Goal: Task Accomplishment & Management: Use online tool/utility

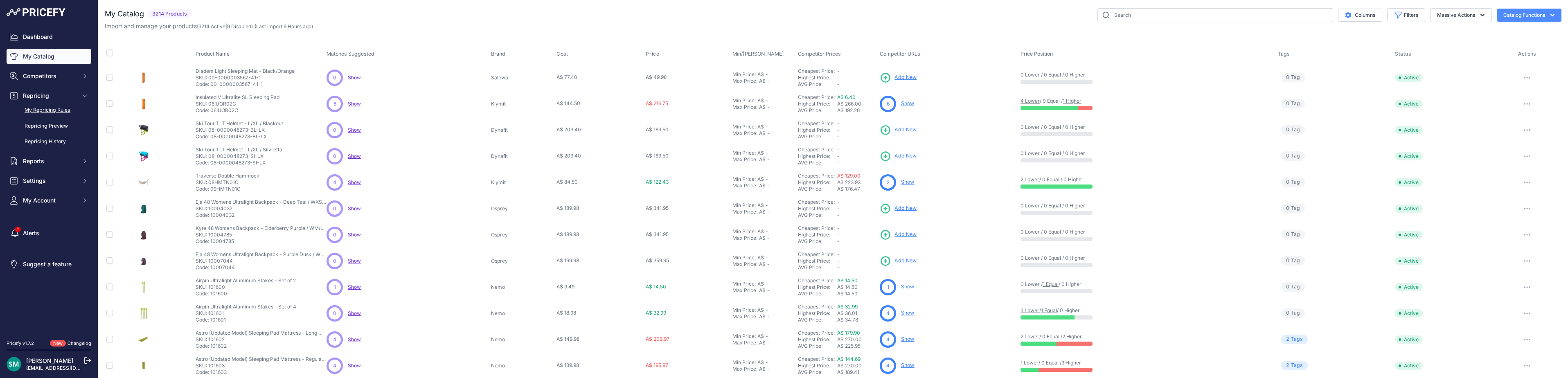
click at [50, 113] on link "My Repricing Rules" at bounding box center [49, 110] width 85 height 15
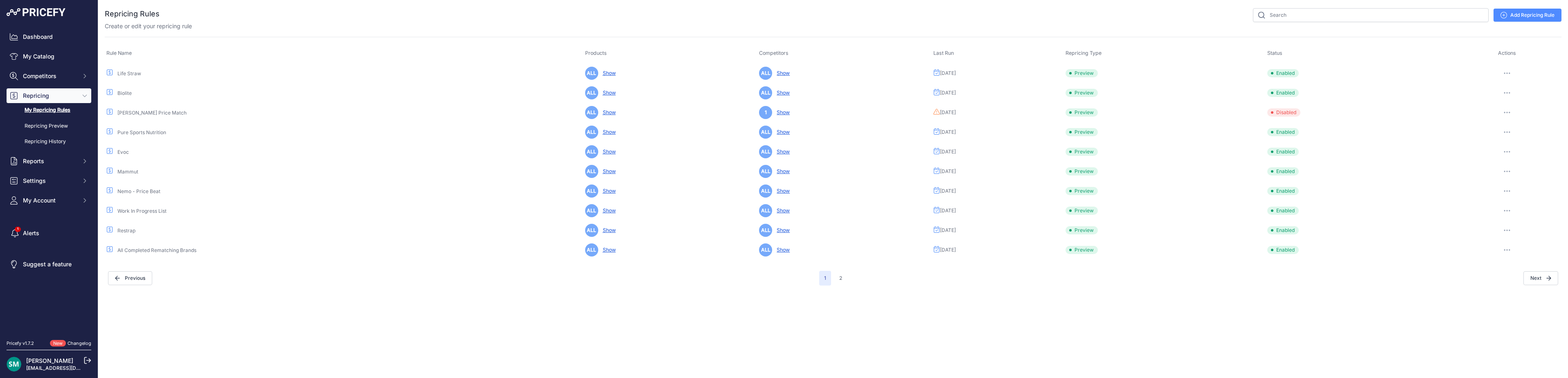
click at [1510, 74] on icon "button" at bounding box center [1507, 73] width 7 height 2
click at [1531, 108] on button "Run Preview" at bounding box center [1534, 103] width 52 height 13
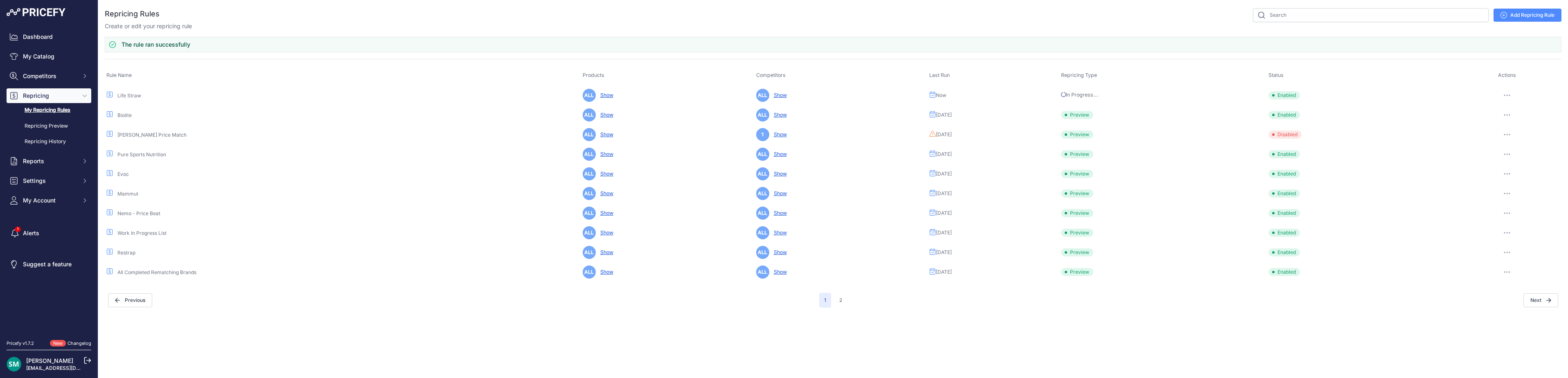
click at [1513, 115] on button "button" at bounding box center [1507, 114] width 16 height 12
click at [1530, 149] on button "Run Preview" at bounding box center [1534, 145] width 52 height 13
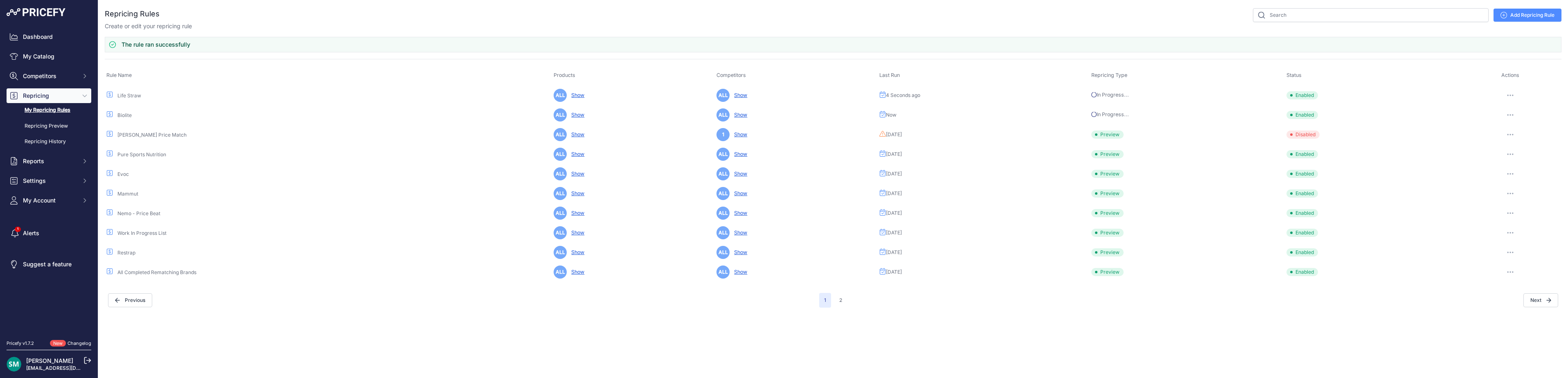
click at [1517, 157] on button "button" at bounding box center [1510, 154] width 16 height 12
click at [1524, 181] on button "Run Preview" at bounding box center [1534, 184] width 52 height 13
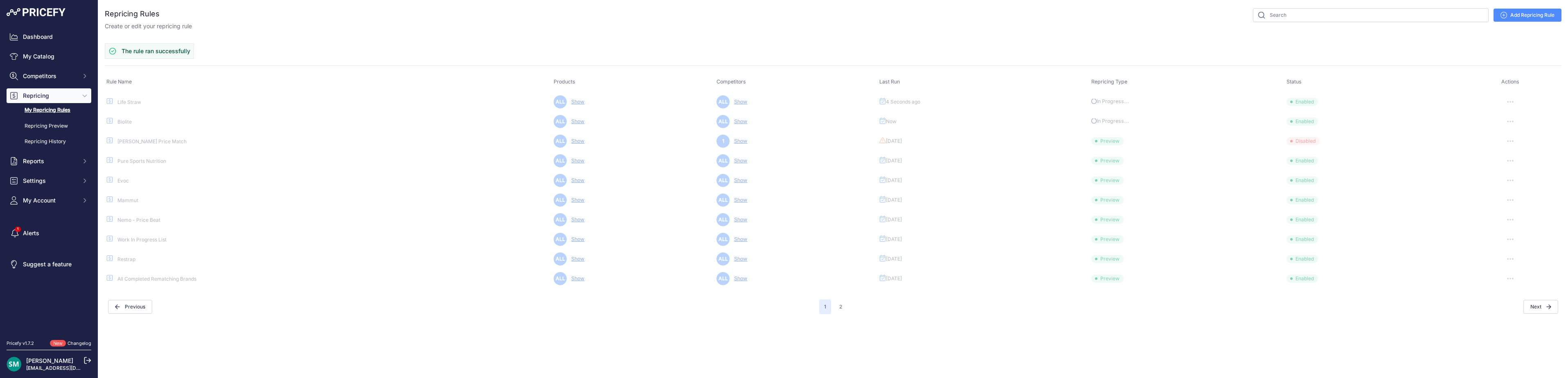
click at [1510, 180] on icon "button" at bounding box center [1510, 180] width 7 height 2
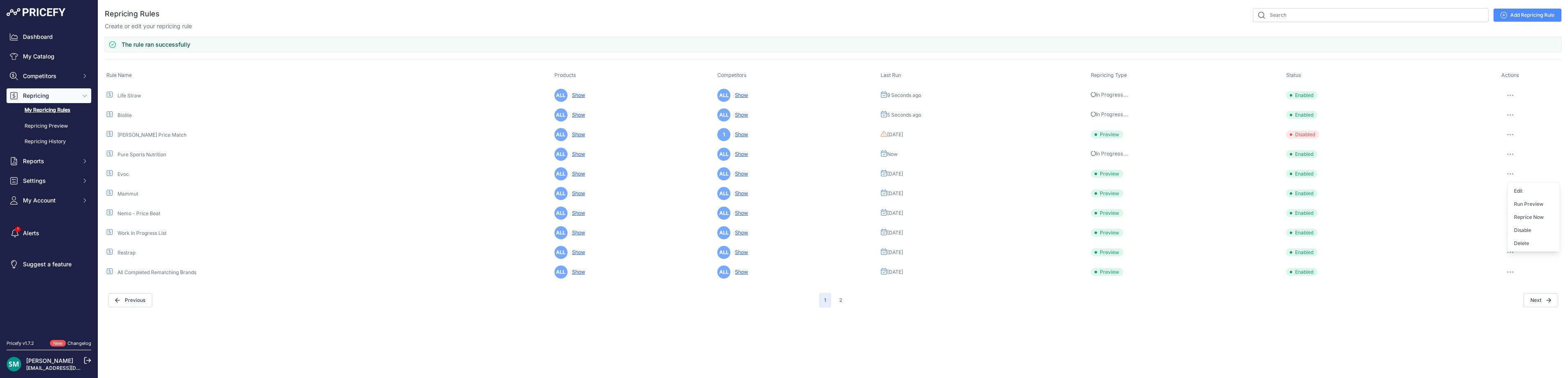
click at [1531, 200] on button "Run Preview" at bounding box center [1534, 205] width 52 height 13
click at [1510, 271] on button "button" at bounding box center [1510, 272] width 16 height 12
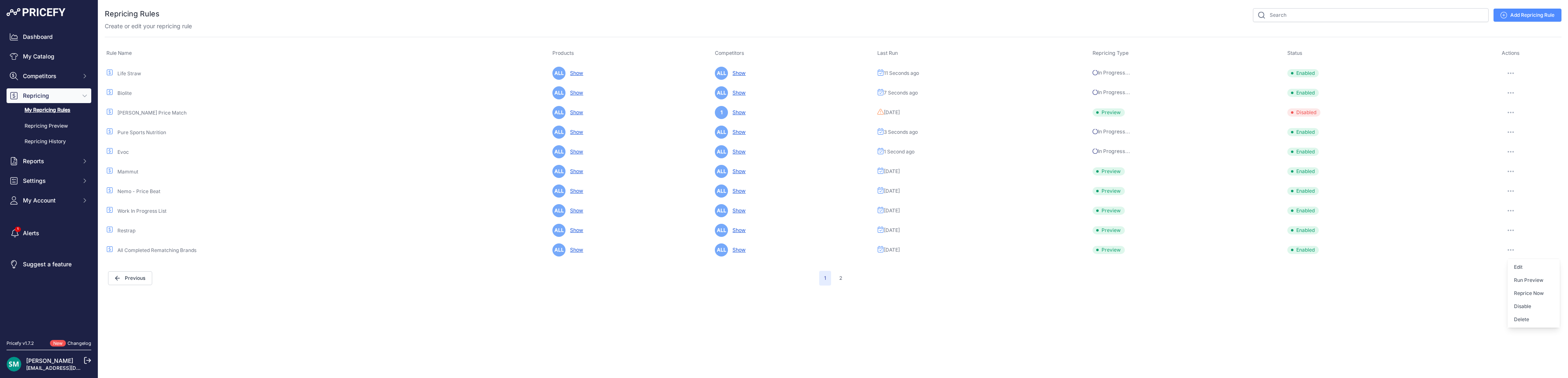
click at [1524, 304] on button "Disable" at bounding box center [1534, 307] width 52 height 13
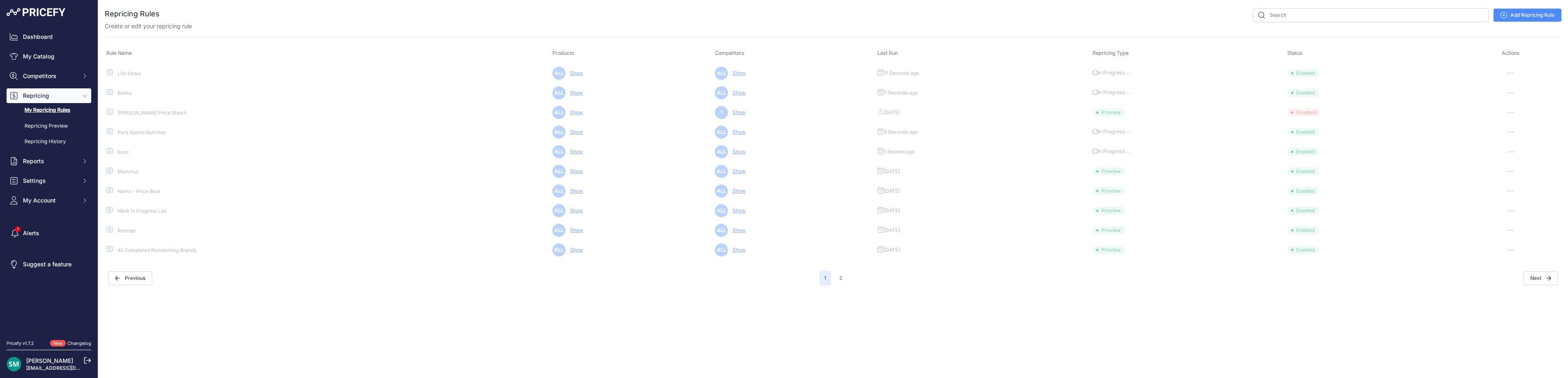
drag, startPoint x: 1524, startPoint y: 334, endPoint x: 1551, endPoint y: 335, distance: 27.0
click at [1525, 333] on div "Close You are not connected to the internet." at bounding box center [833, 189] width 1470 height 378
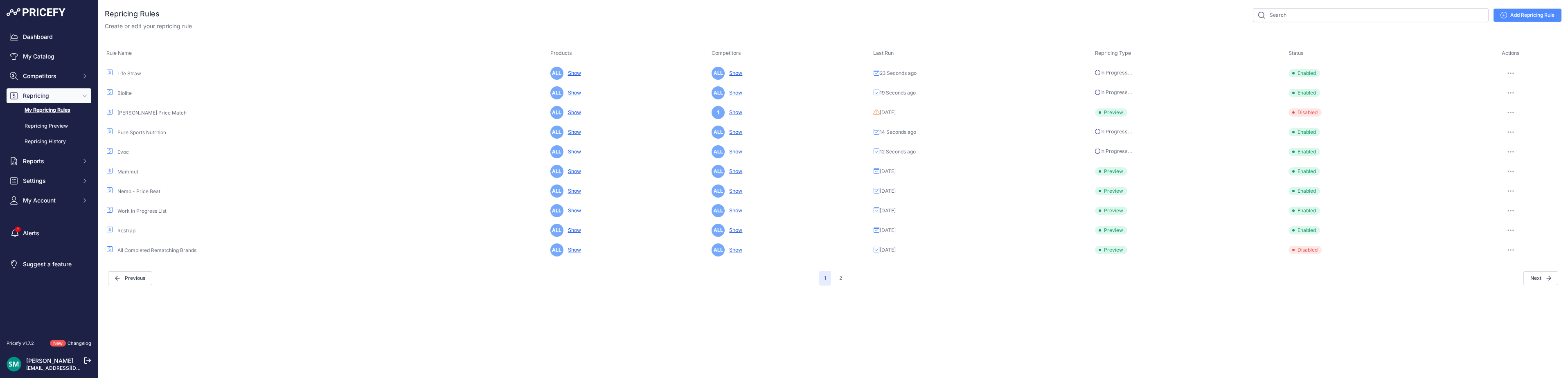
click at [1513, 229] on button "button" at bounding box center [1510, 230] width 16 height 12
click at [1544, 264] on button "Run Preview" at bounding box center [1534, 261] width 52 height 13
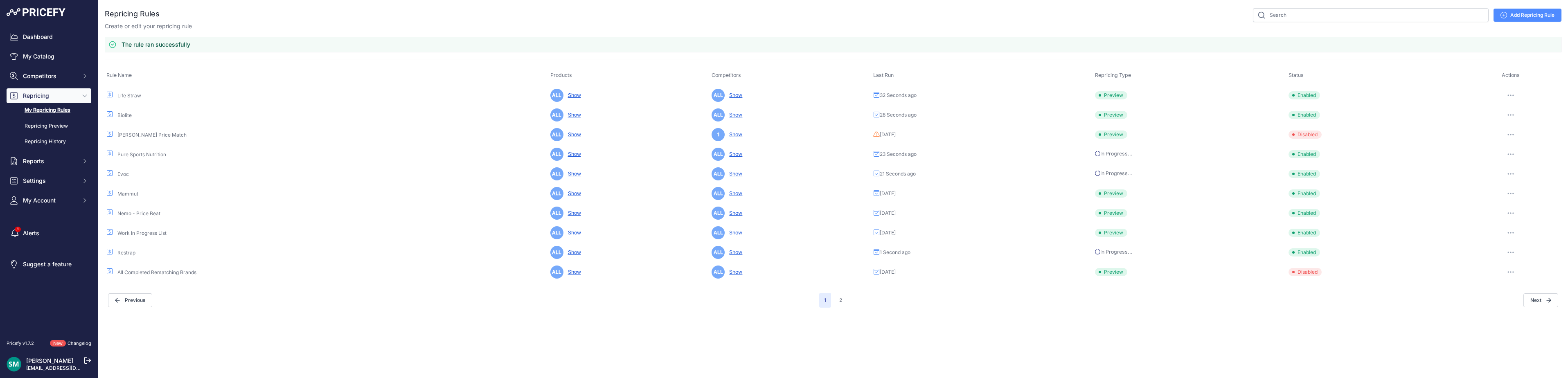
drag, startPoint x: 1510, startPoint y: 270, endPoint x: 1517, endPoint y: 276, distance: 9.2
click at [1511, 271] on button "button" at bounding box center [1510, 272] width 16 height 12
click at [1534, 304] on button "Enable" at bounding box center [1534, 303] width 52 height 13
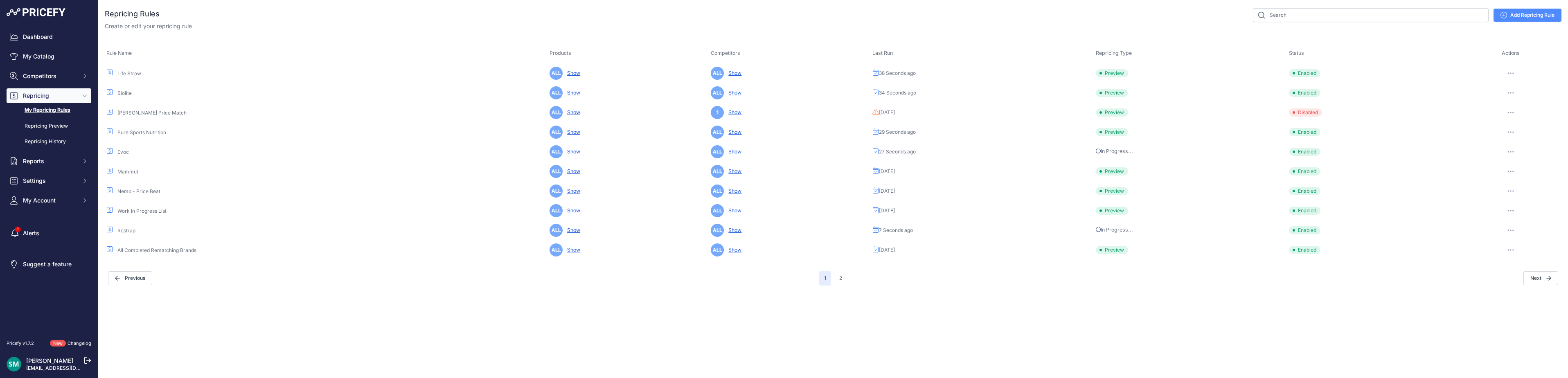
click at [1515, 213] on button "button" at bounding box center [1510, 211] width 16 height 12
click at [1528, 244] on button "Run Preview" at bounding box center [1534, 241] width 52 height 13
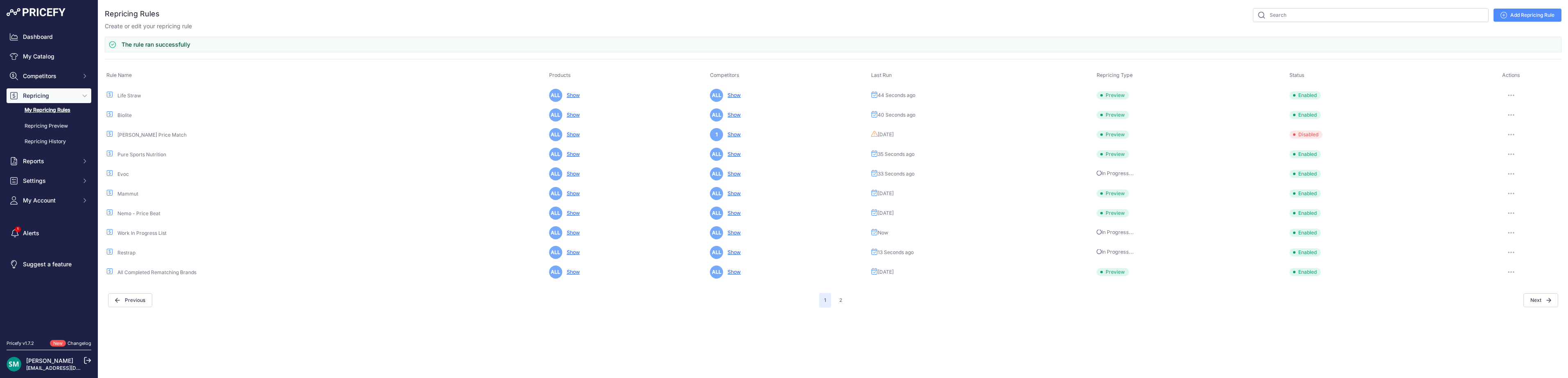
click at [1512, 192] on button "button" at bounding box center [1511, 194] width 16 height 12
click at [1525, 225] on button "Run Preview" at bounding box center [1534, 224] width 52 height 13
click at [1513, 213] on icon "button" at bounding box center [1511, 213] width 7 height 2
click at [1528, 247] on button "Run Preview" at bounding box center [1534, 243] width 52 height 13
click at [845, 308] on div "You are not connected to the internet. Repricing Rules" at bounding box center [833, 158] width 1457 height 316
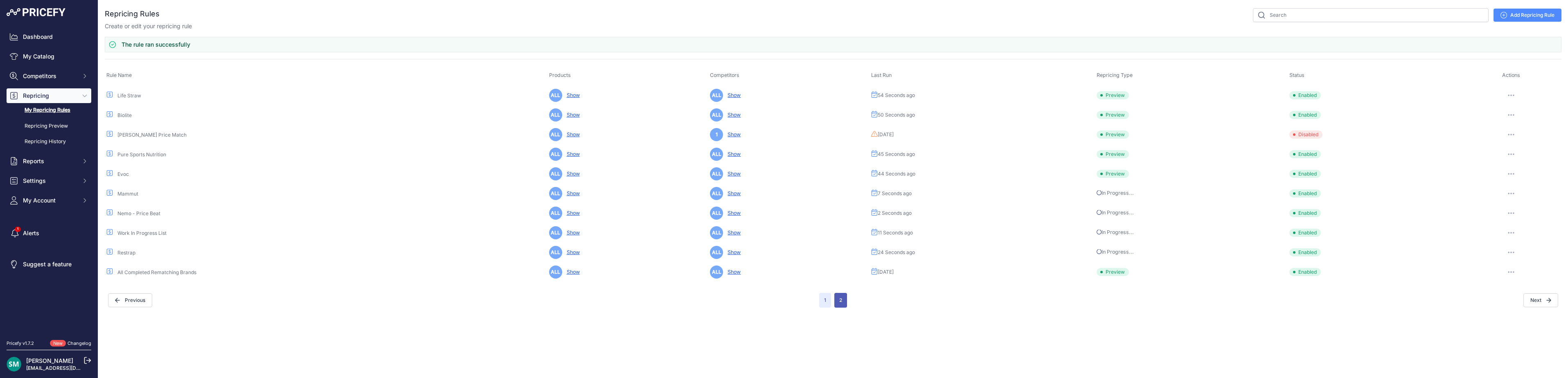
click at [844, 304] on button "2" at bounding box center [841, 300] width 13 height 15
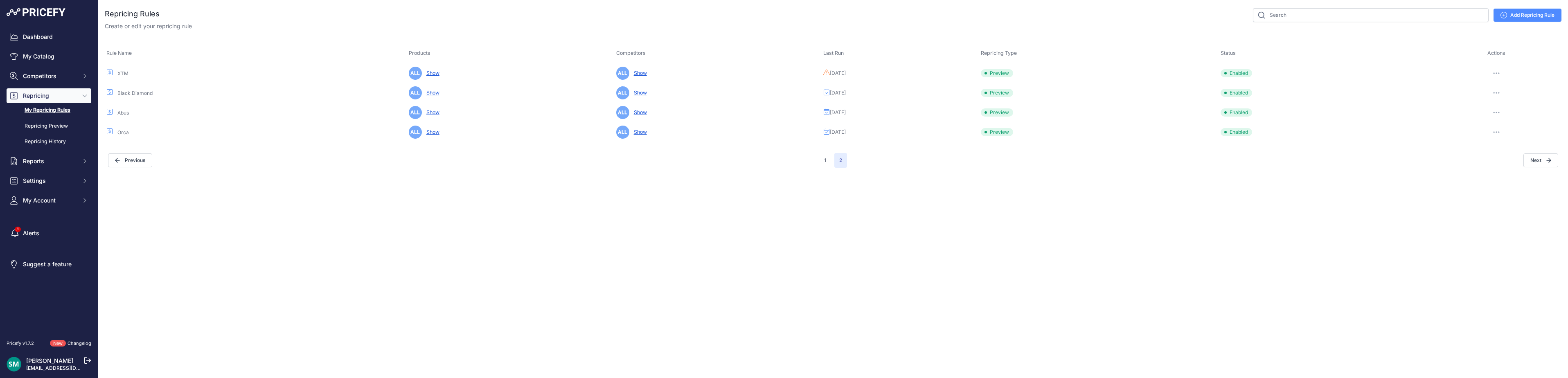
drag, startPoint x: 1502, startPoint y: 70, endPoint x: 1503, endPoint y: 102, distance: 32.0
click at [1502, 71] on button "button" at bounding box center [1496, 73] width 16 height 12
click at [1539, 104] on button "Run Preview" at bounding box center [1534, 103] width 52 height 13
click at [1500, 92] on icon "button" at bounding box center [1496, 93] width 7 height 2
click at [1519, 122] on button "Run Preview" at bounding box center [1534, 124] width 52 height 13
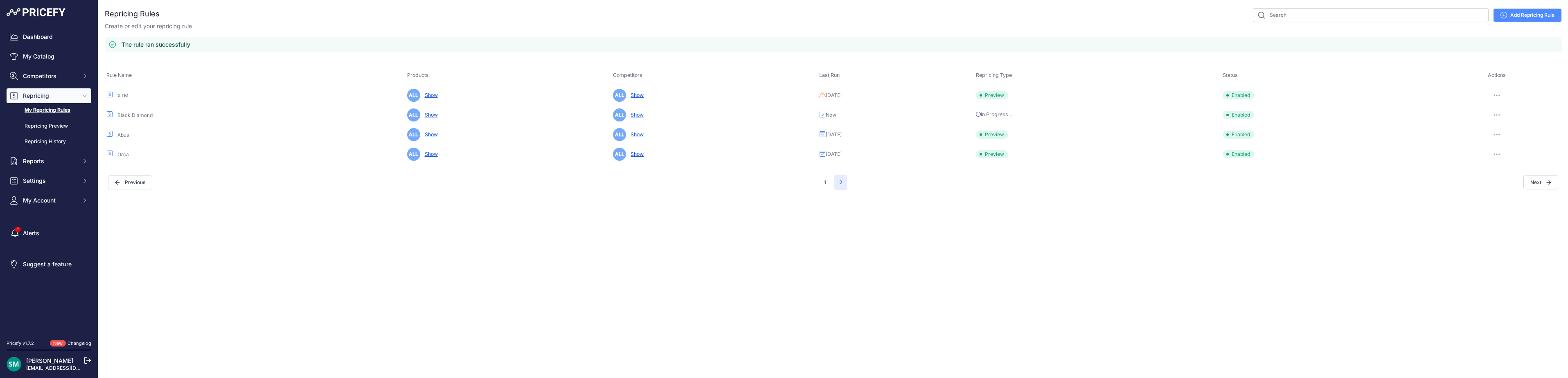
click at [1500, 135] on icon "button" at bounding box center [1497, 135] width 7 height 2
click at [1526, 166] on button "Run Preview" at bounding box center [1534, 165] width 52 height 13
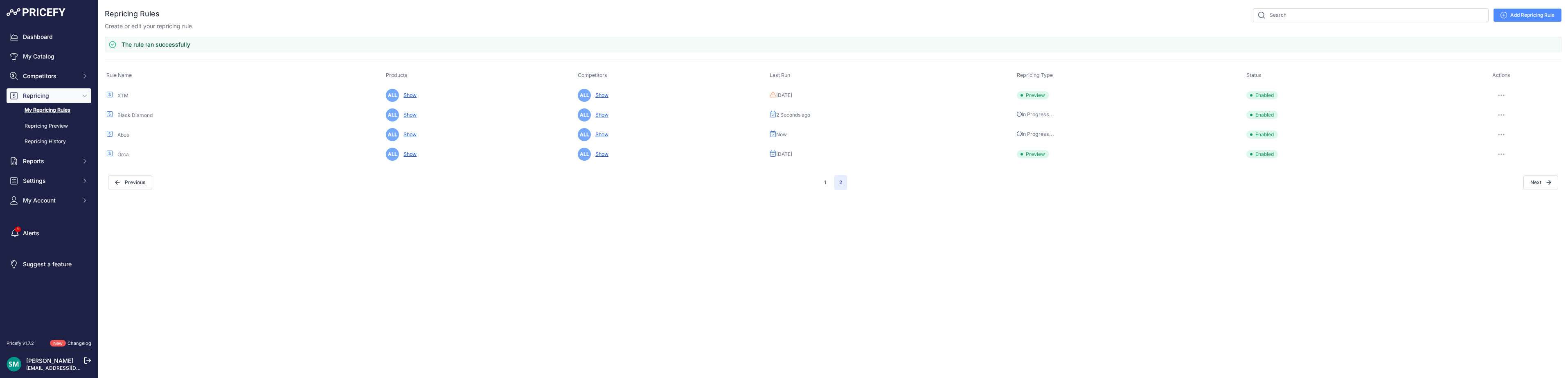
click at [1503, 153] on icon "button" at bounding box center [1501, 154] width 7 height 2
drag, startPoint x: 1528, startPoint y: 180, endPoint x: 1561, endPoint y: 198, distance: 37.6
click at [1528, 180] on button "Run Preview" at bounding box center [1534, 184] width 52 height 13
click at [55, 125] on link "Repricing Preview" at bounding box center [49, 127] width 85 height 15
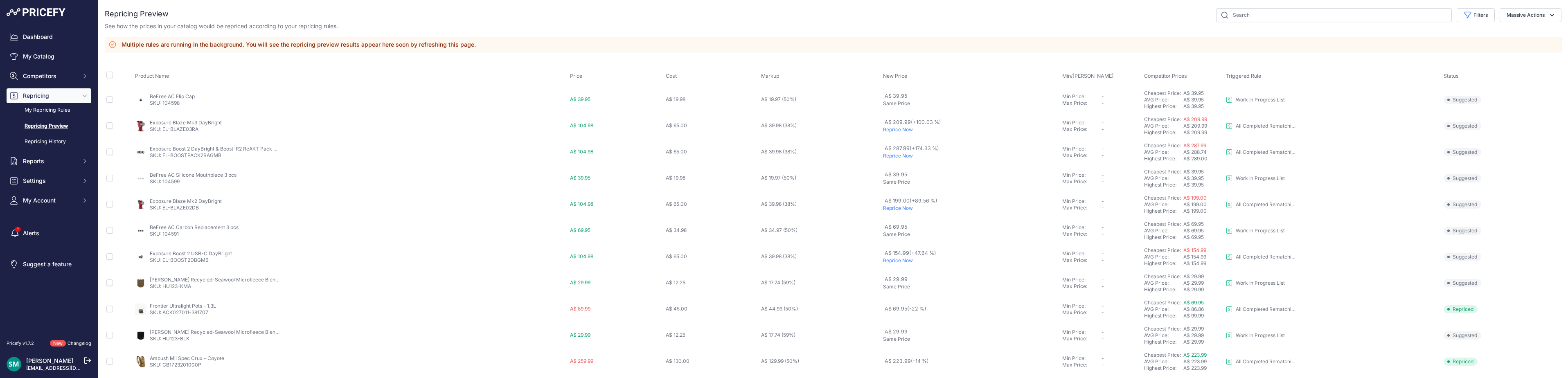
click at [1483, 22] on div "See how the prices in your catalog would be repriced according to your repricin…" at bounding box center [833, 26] width 1457 height 8
click at [1483, 18] on button "Filters" at bounding box center [1475, 15] width 38 height 14
click at [1459, 118] on select "Select an option I am higher Same price I am lower" at bounding box center [1449, 114] width 79 height 14
click at [1410, 108] on select "Select an option I am higher Same price I am lower" at bounding box center [1449, 114] width 79 height 14
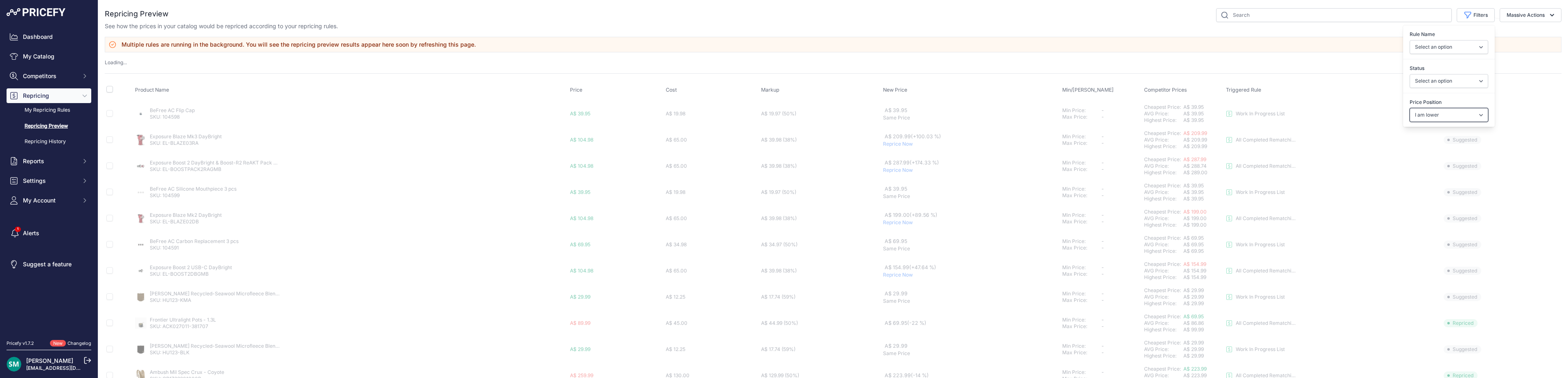
click at [1456, 113] on select "Select an option I am higher Same price I am lower" at bounding box center [1449, 114] width 79 height 14
select select "1"
click at [1410, 108] on select "Select an option I am higher Same price I am lower" at bounding box center [1449, 114] width 79 height 14
select select "0"
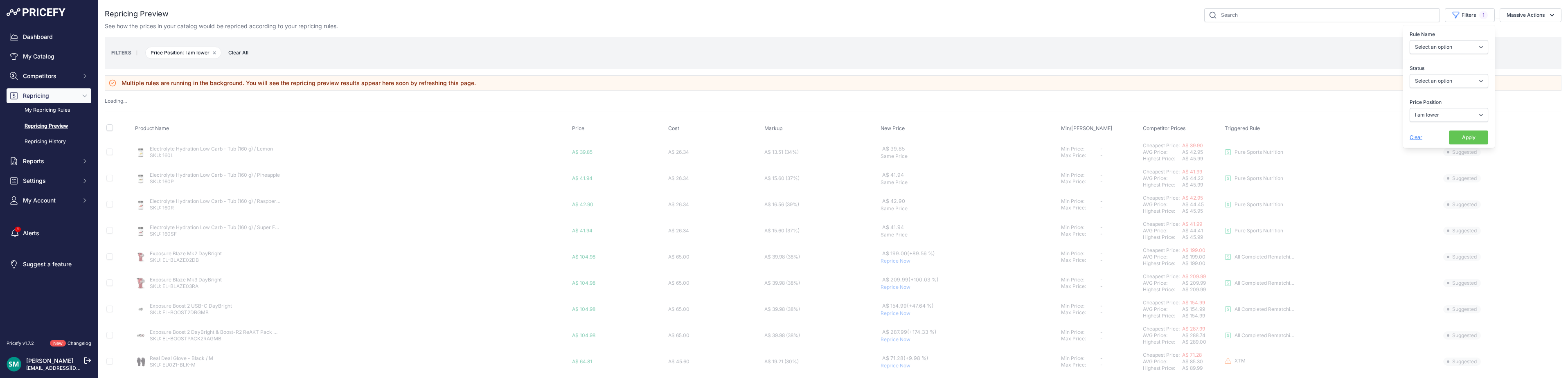
click at [1467, 137] on button "Apply" at bounding box center [1468, 137] width 40 height 14
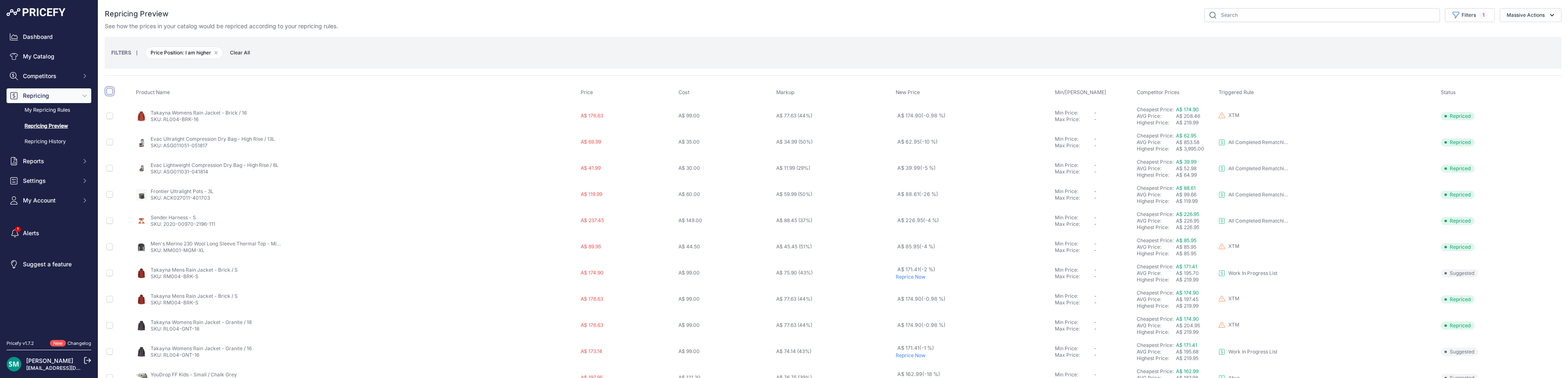
click at [107, 92] on input "checkbox" at bounding box center [110, 91] width 7 height 7
checkbox input "true"
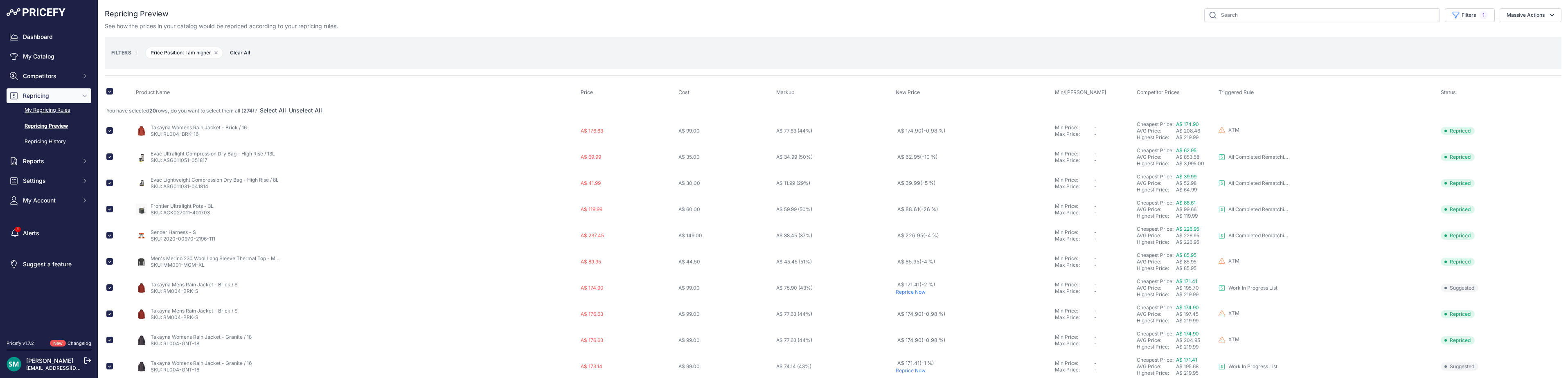
drag, startPoint x: 1186, startPoint y: 201, endPoint x: 71, endPoint y: 116, distance: 1118.2
click at [71, 116] on link "My Repricing Rules" at bounding box center [49, 110] width 85 height 15
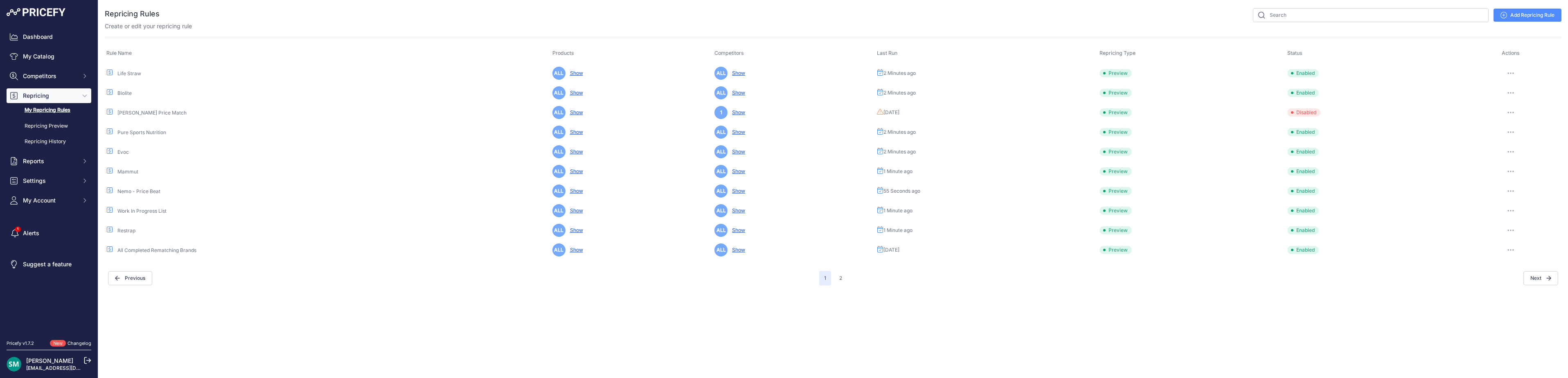
click at [1512, 251] on button "button" at bounding box center [1510, 250] width 16 height 12
click at [1514, 279] on button "Run Preview" at bounding box center [1534, 281] width 52 height 13
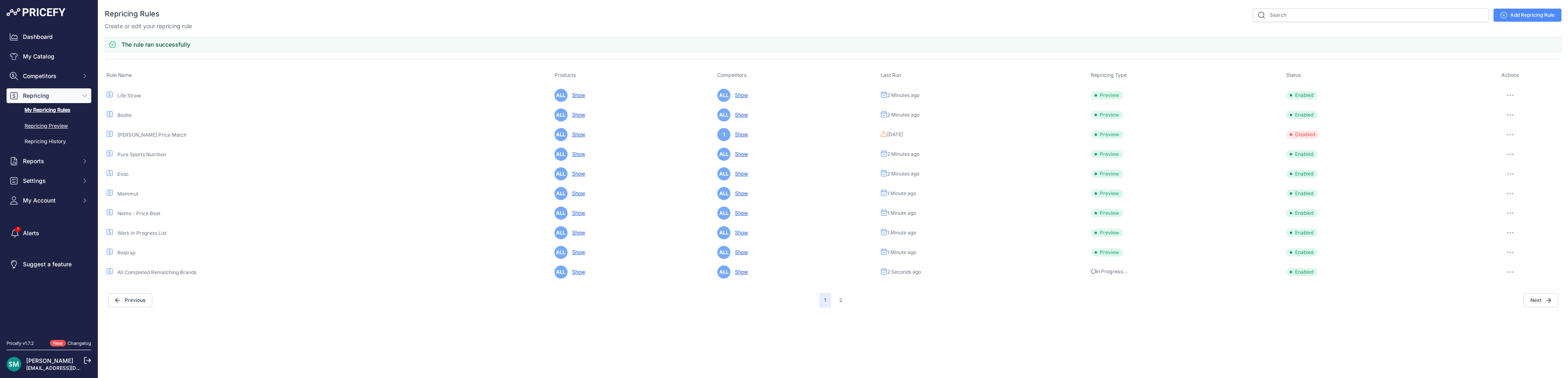
click at [40, 130] on link "Repricing Preview" at bounding box center [49, 127] width 85 height 15
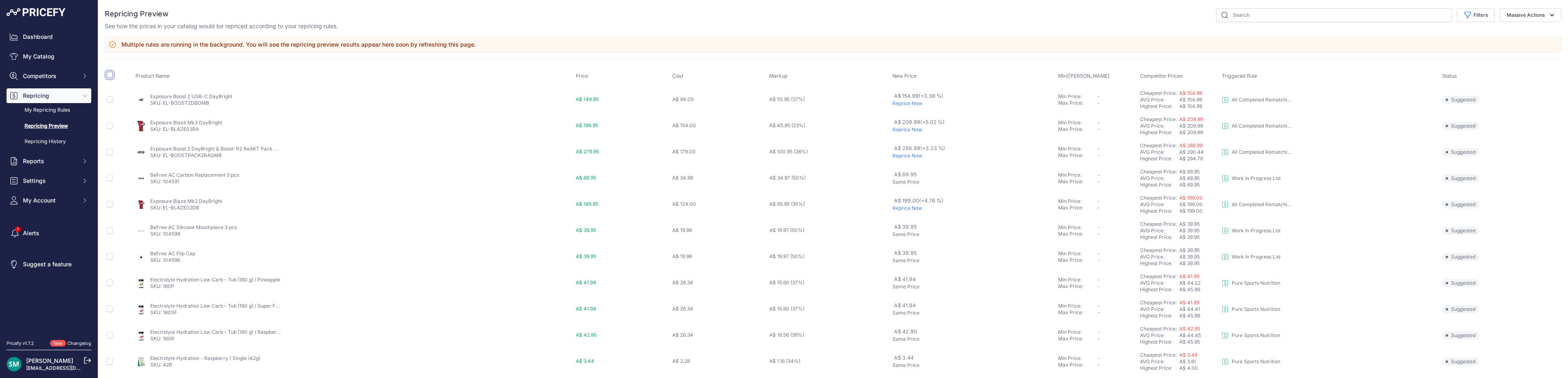
click at [112, 75] on input "checkbox" at bounding box center [110, 75] width 7 height 7
checkbox input "true"
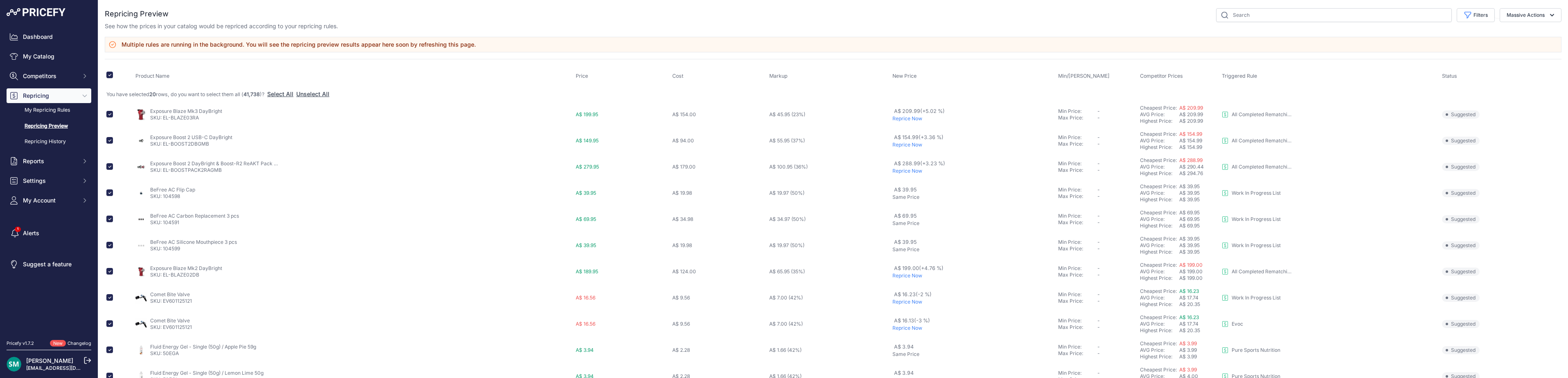
click at [1471, 7] on div "You are not connected to the internet. Repricing Preview" at bounding box center [833, 329] width 1457 height 659
click at [1477, 14] on button "Filters" at bounding box center [1475, 15] width 38 height 14
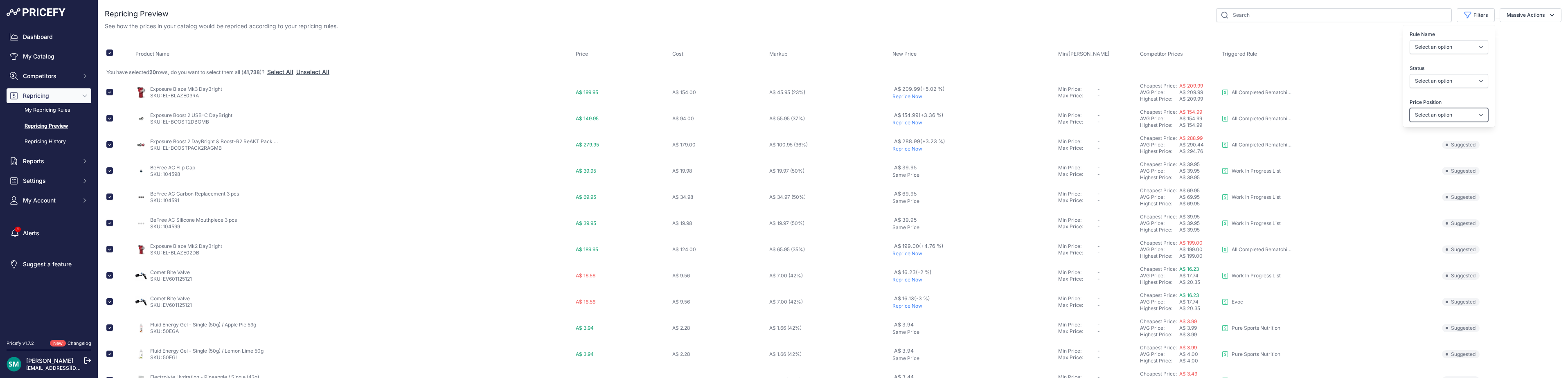
click at [1441, 117] on select "Select an option I am higher Same price I am lower" at bounding box center [1449, 114] width 79 height 14
select select "1"
click at [1410, 108] on select "Select an option I am higher Same price I am lower" at bounding box center [1449, 114] width 79 height 14
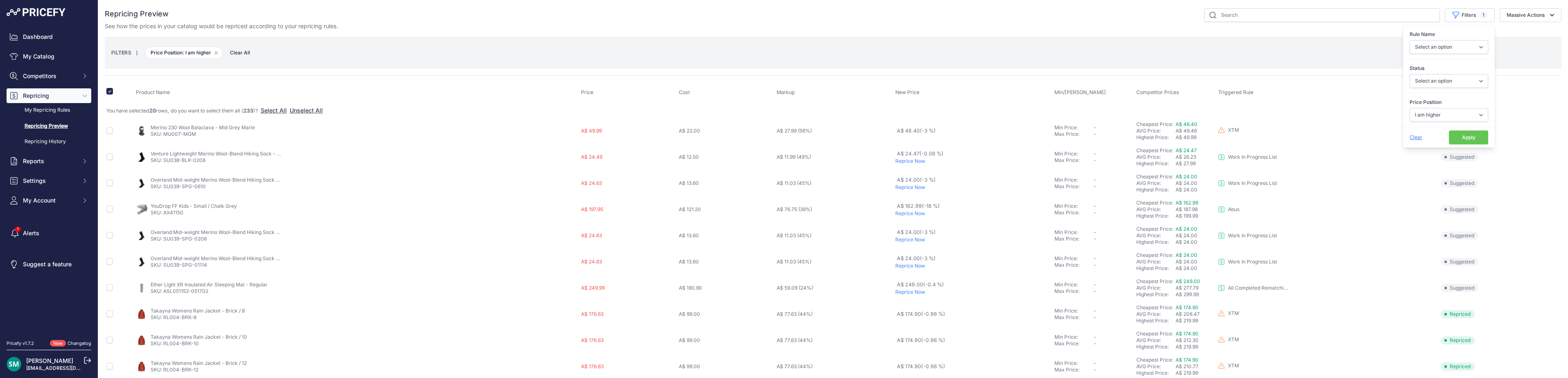
click at [1449, 141] on button "Apply" at bounding box center [1468, 137] width 40 height 14
click at [108, 92] on input "checkbox" at bounding box center [110, 91] width 7 height 7
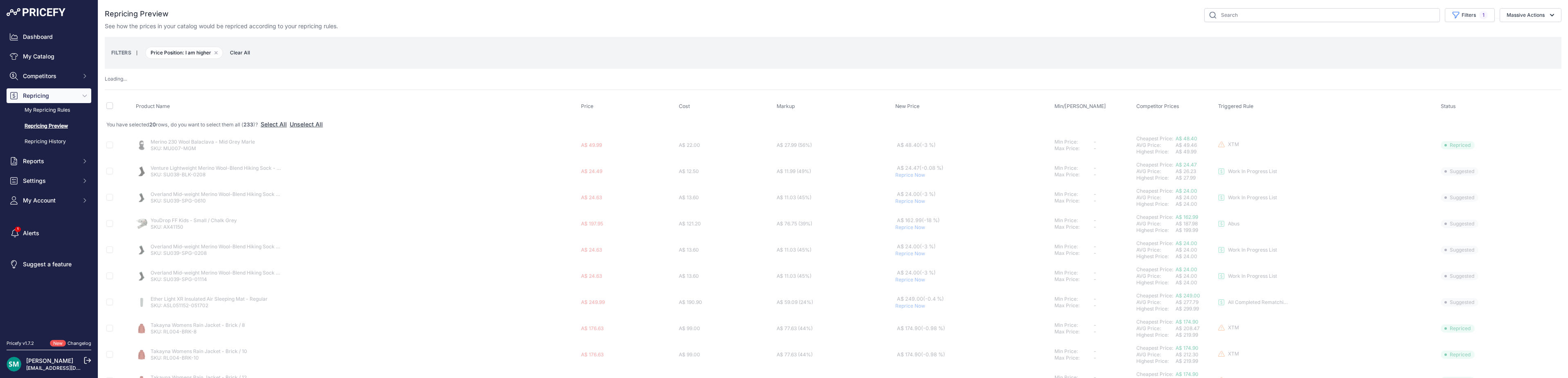
click at [107, 109] on span at bounding box center [110, 107] width 7 height 6
click at [108, 107] on input "checkbox" at bounding box center [110, 105] width 7 height 7
checkbox input "true"
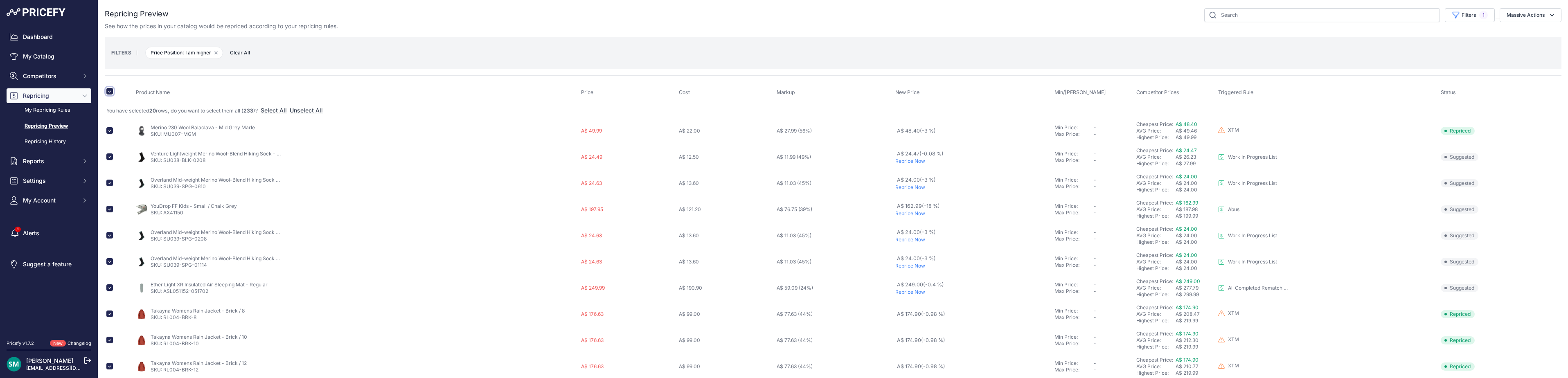
scroll to position [41, 0]
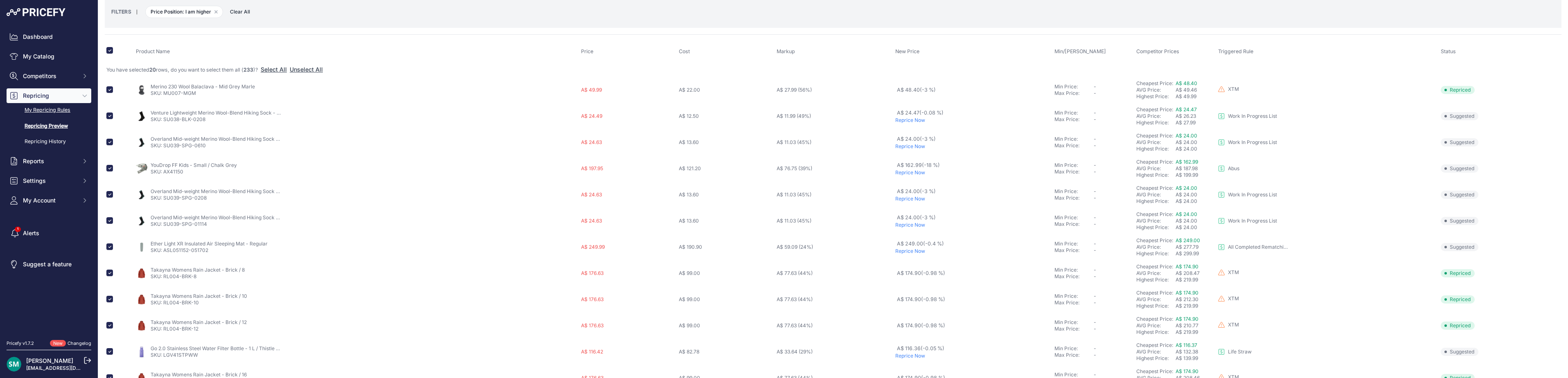
click at [65, 112] on link "My Repricing Rules" at bounding box center [49, 110] width 85 height 15
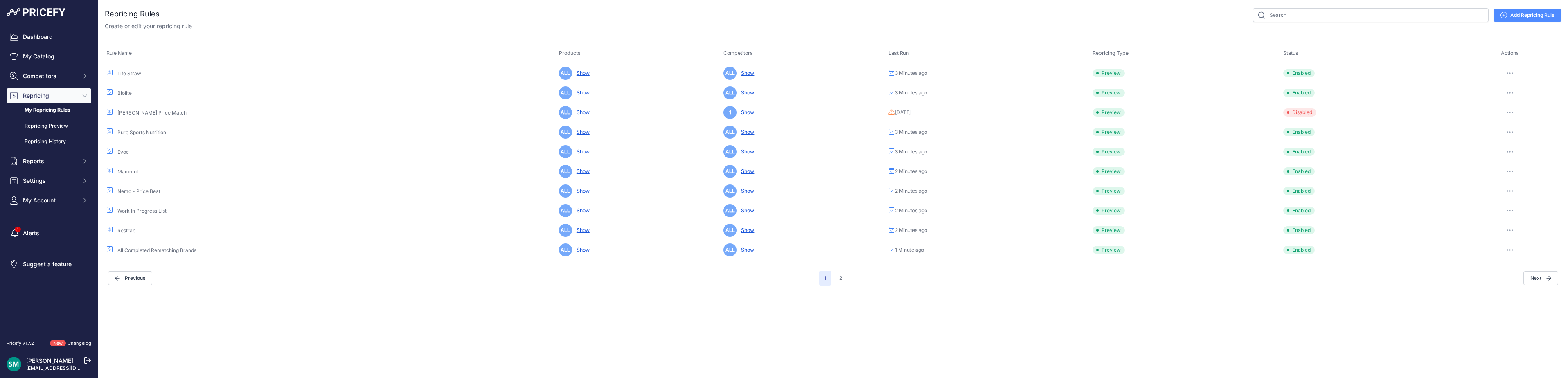
click at [1559, 276] on nav "Previous 1 2 Next" at bounding box center [833, 279] width 1457 height 15
drag, startPoint x: 1551, startPoint y: 280, endPoint x: 1564, endPoint y: 295, distance: 19.8
click at [1551, 280] on icon "button" at bounding box center [1549, 278] width 5 height 5
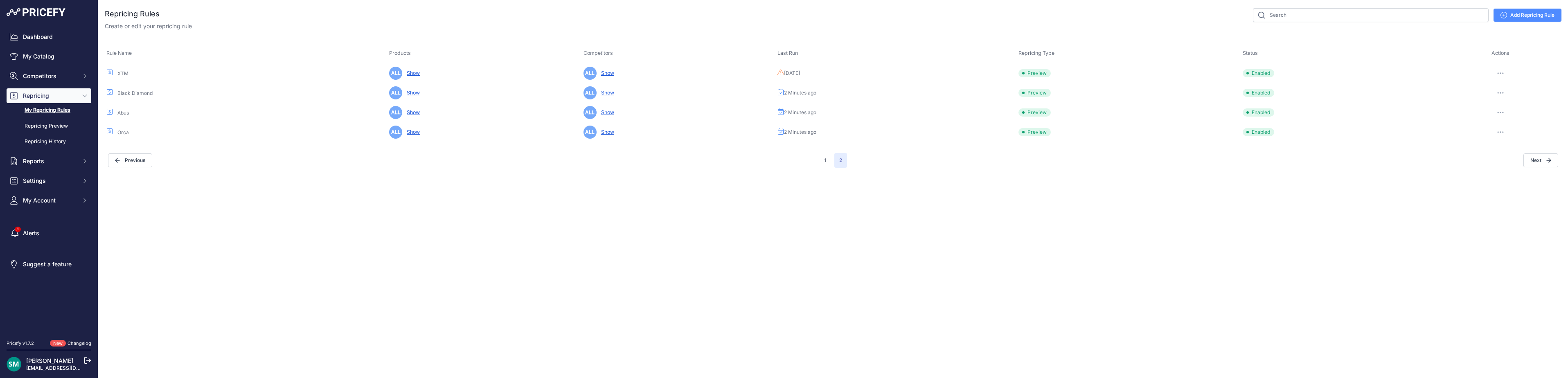
click at [1499, 71] on button "button" at bounding box center [1500, 73] width 16 height 12
click at [1519, 104] on button "Run Preview" at bounding box center [1534, 103] width 52 height 13
click at [1505, 75] on button "button" at bounding box center [1500, 73] width 16 height 12
click at [1539, 104] on button "Run Preview" at bounding box center [1534, 103] width 52 height 13
click at [1503, 72] on button "button" at bounding box center [1500, 73] width 16 height 12
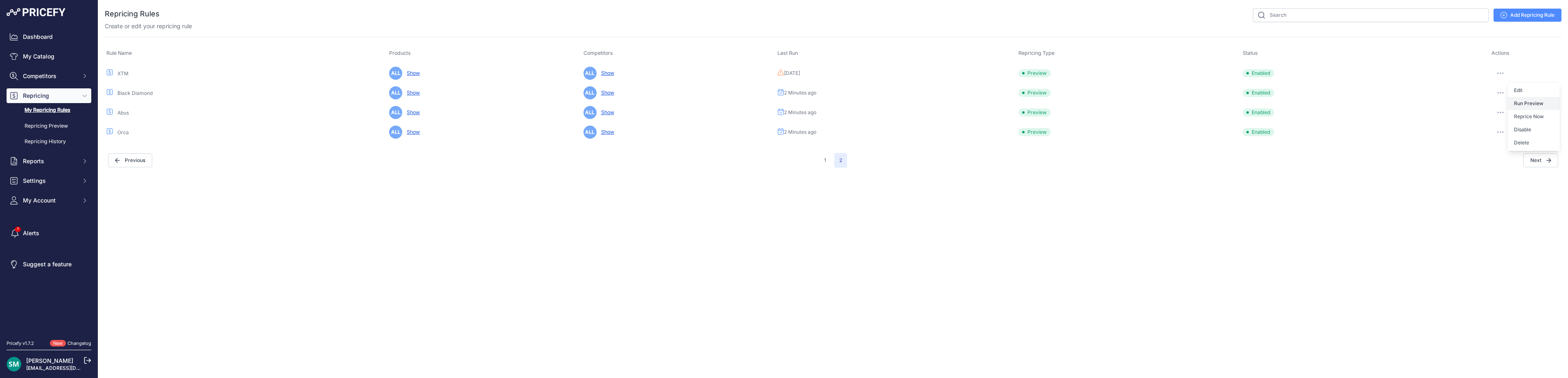
click at [1535, 100] on button "Run Preview" at bounding box center [1534, 103] width 52 height 13
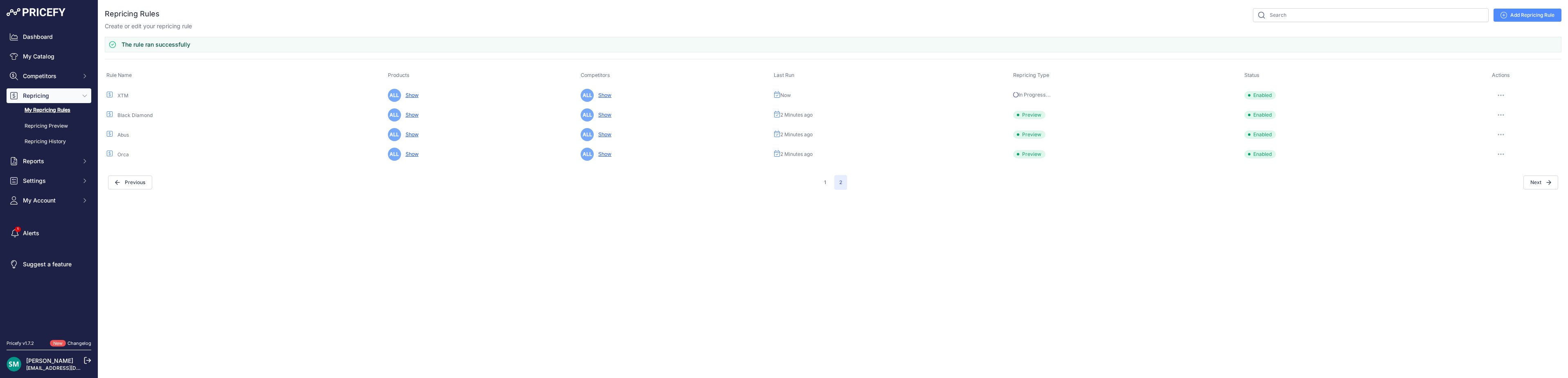
click at [817, 180] on div "Previous" at bounding box center [463, 182] width 711 height 14
click at [825, 180] on button "1" at bounding box center [825, 183] width 12 height 15
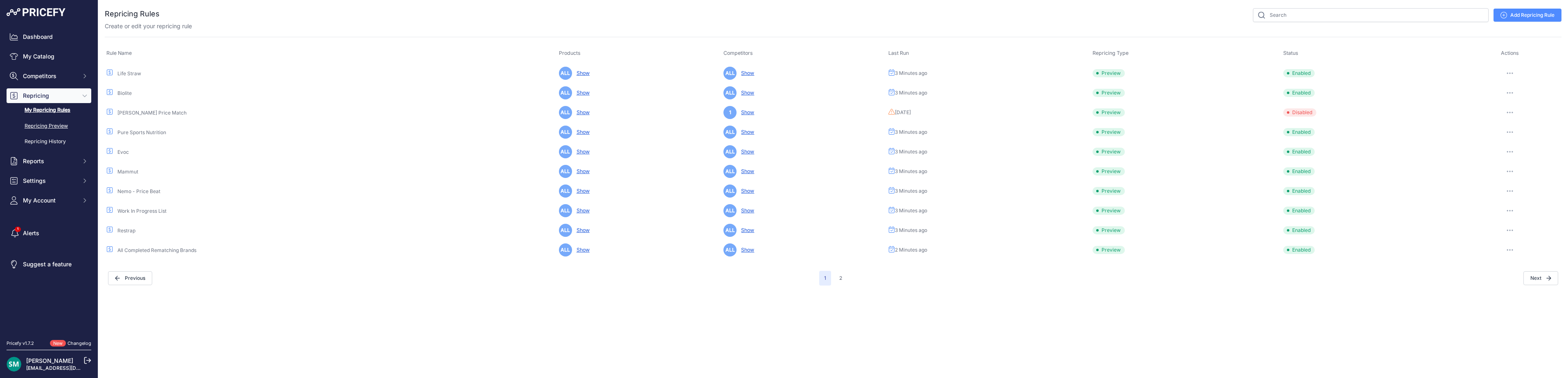
click at [30, 126] on link "Repricing Preview" at bounding box center [49, 127] width 85 height 15
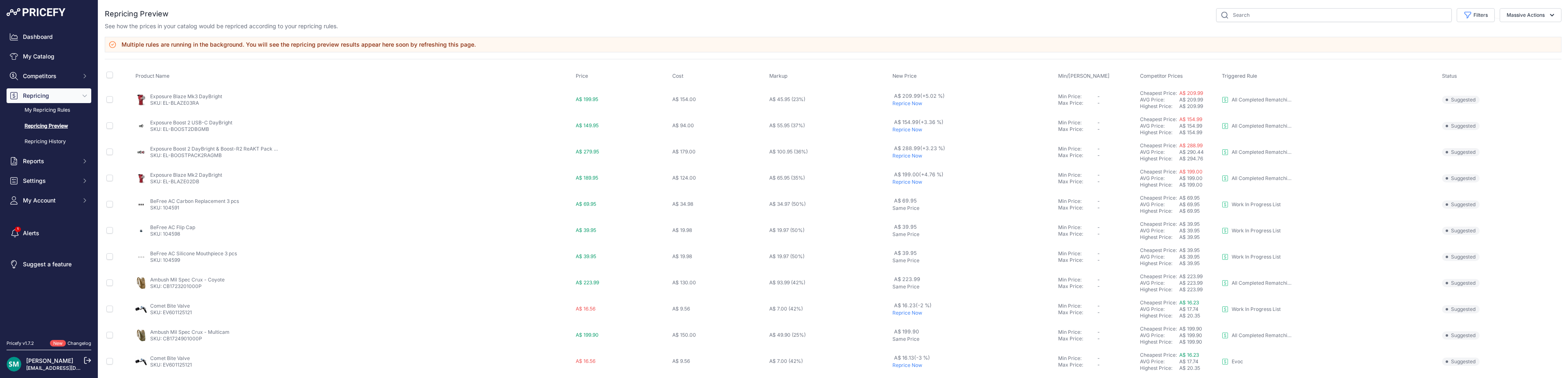
click at [1485, 18] on button "Filters" at bounding box center [1475, 15] width 38 height 14
click at [1440, 116] on select "Select an option I am higher Same price I am lower" at bounding box center [1449, 114] width 79 height 14
select select "1"
click at [1410, 108] on select "Select an option I am higher Same price I am lower" at bounding box center [1449, 114] width 79 height 14
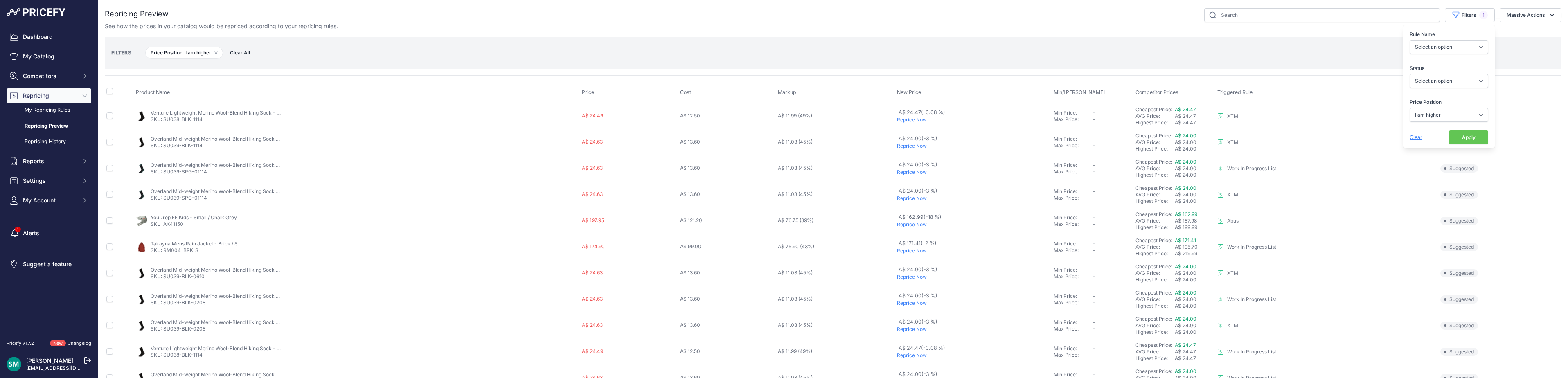
click at [1470, 133] on button "Apply" at bounding box center [1468, 137] width 40 height 14
click at [111, 89] on input "checkbox" at bounding box center [110, 91] width 7 height 7
checkbox input "true"
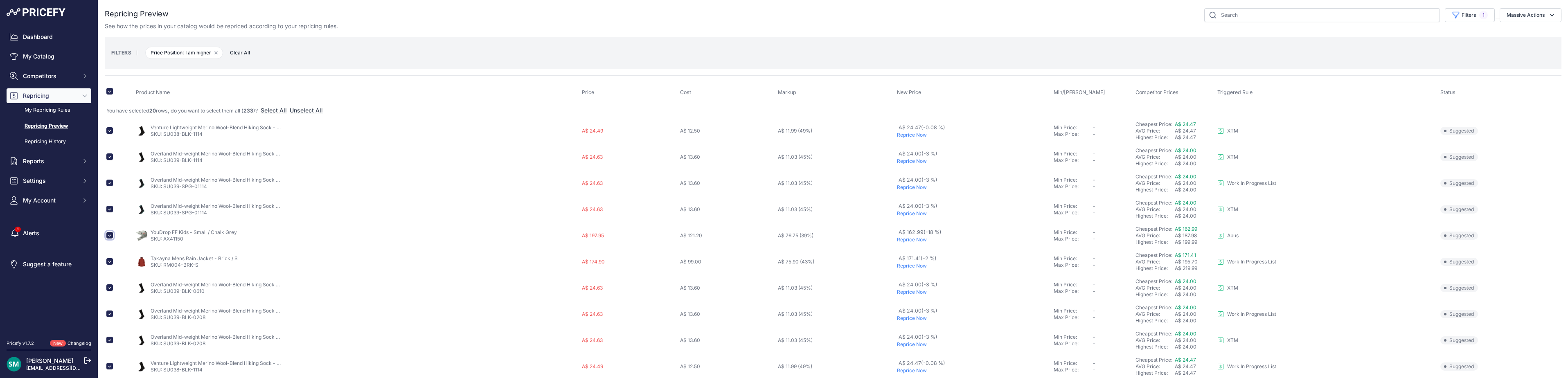
click at [110, 236] on input "checkbox" at bounding box center [110, 235] width 7 height 7
checkbox input "false"
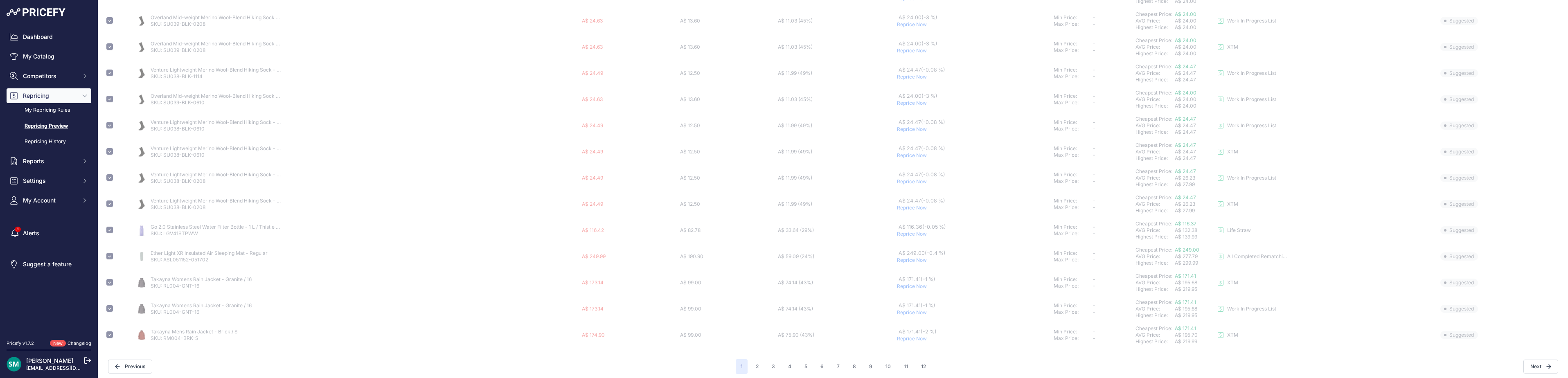
scroll to position [312, 0]
checkbox input "false"
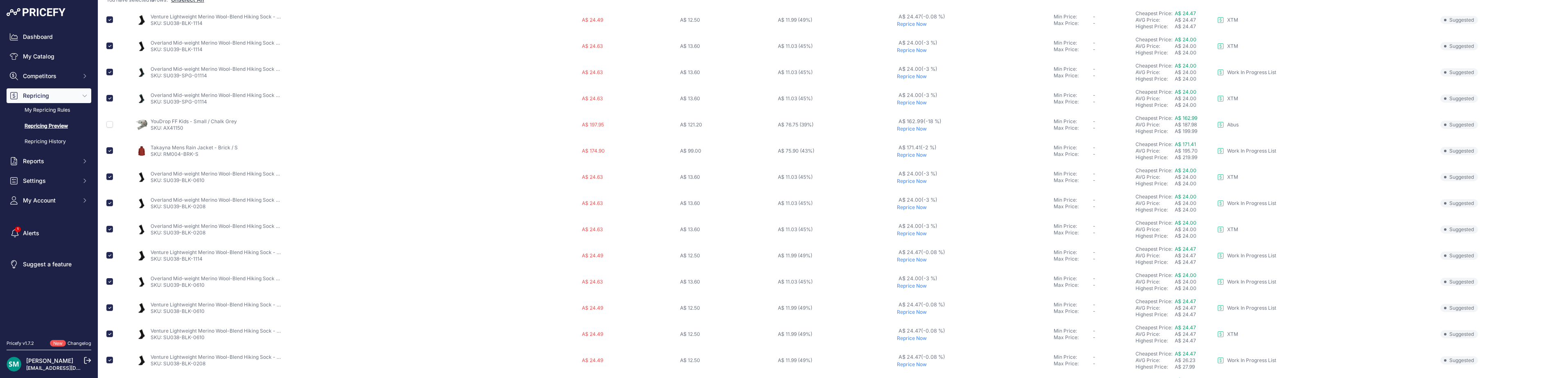
scroll to position [0, 0]
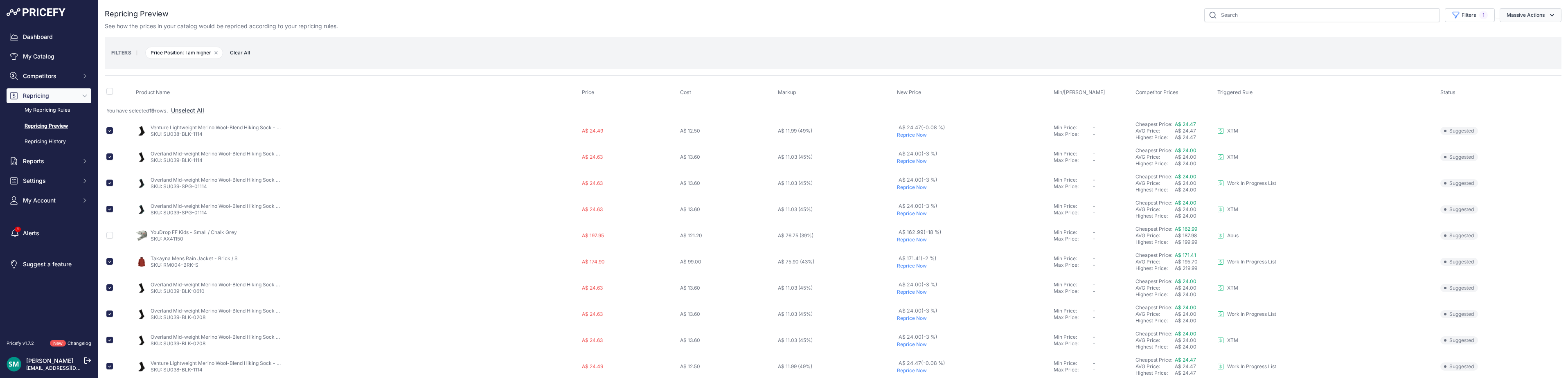
click at [1503, 13] on button "Massive Actions" at bounding box center [1531, 15] width 62 height 14
click at [1524, 37] on span "Reprice Now" at bounding box center [1519, 33] width 34 height 7
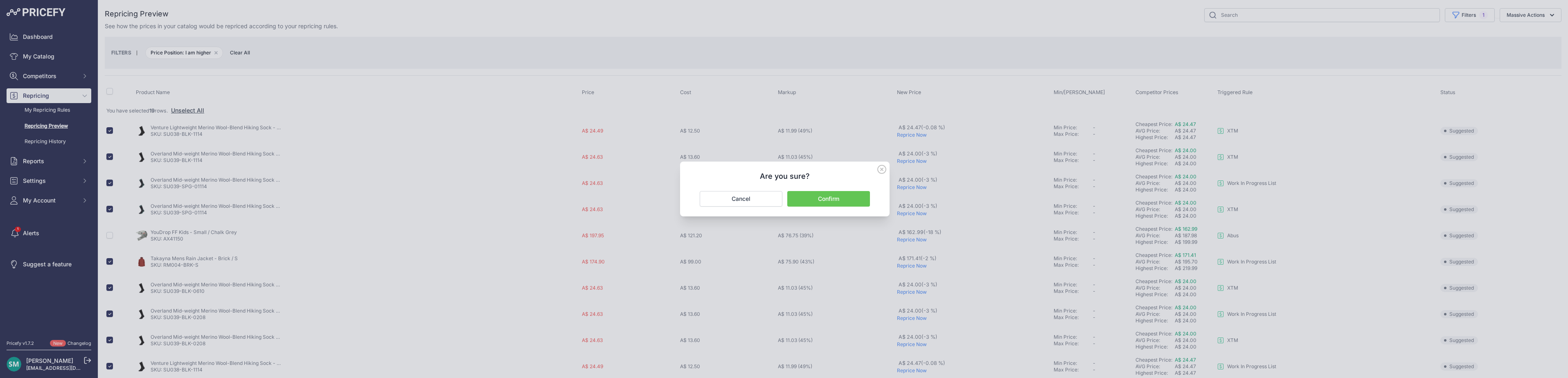
click at [832, 198] on button "Confirm" at bounding box center [828, 199] width 83 height 16
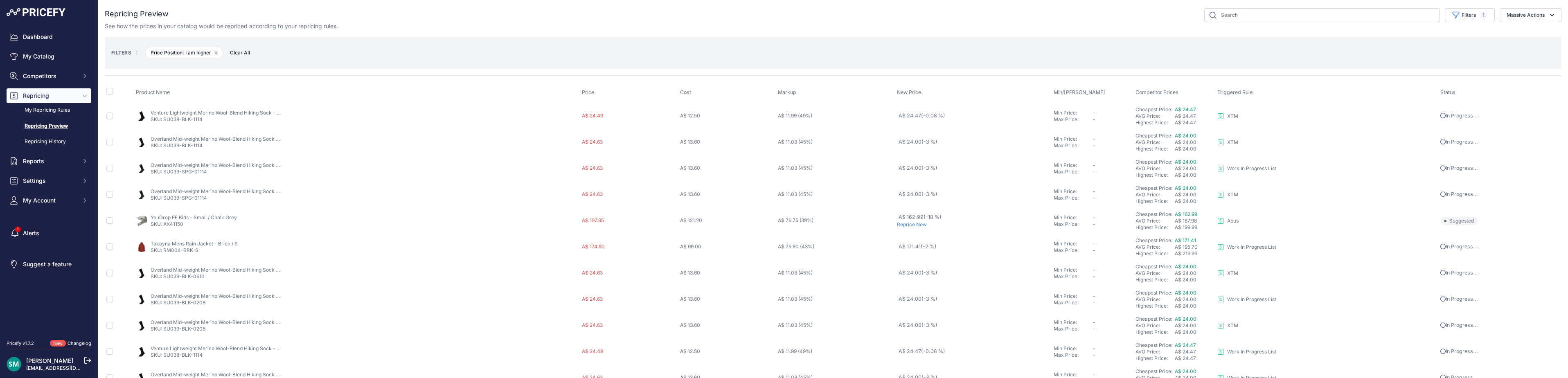
scroll to position [283, 0]
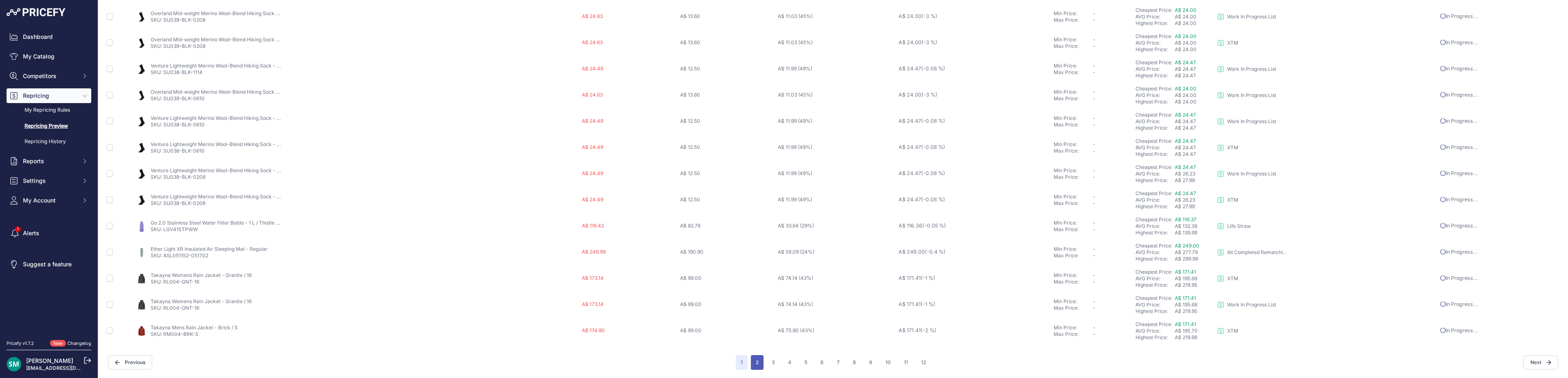
click at [751, 364] on button "2" at bounding box center [757, 362] width 13 height 15
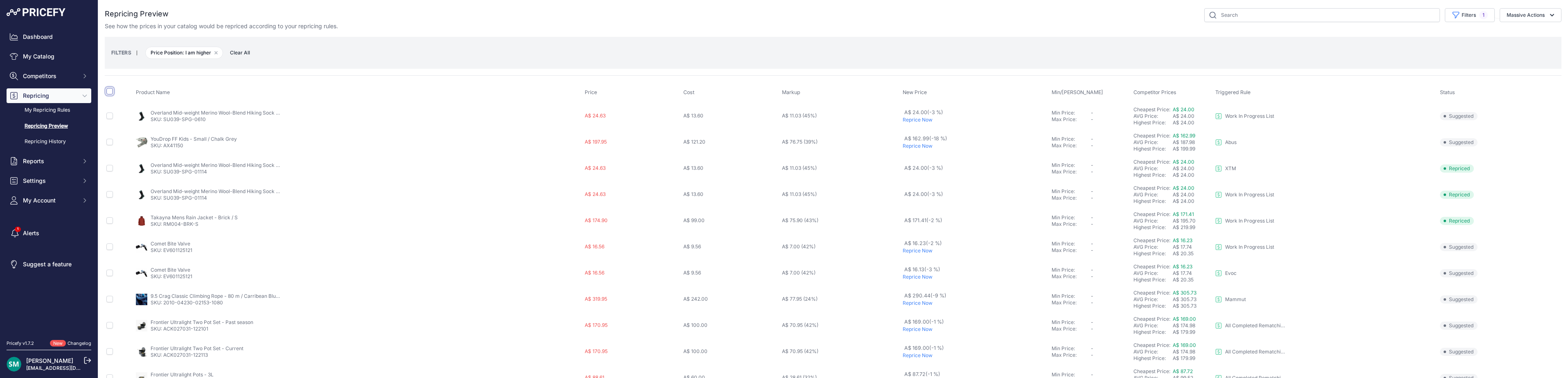
click at [108, 89] on input "checkbox" at bounding box center [110, 91] width 7 height 7
checkbox input "true"
click at [111, 158] on input "checkbox" at bounding box center [110, 156] width 7 height 7
checkbox input "false"
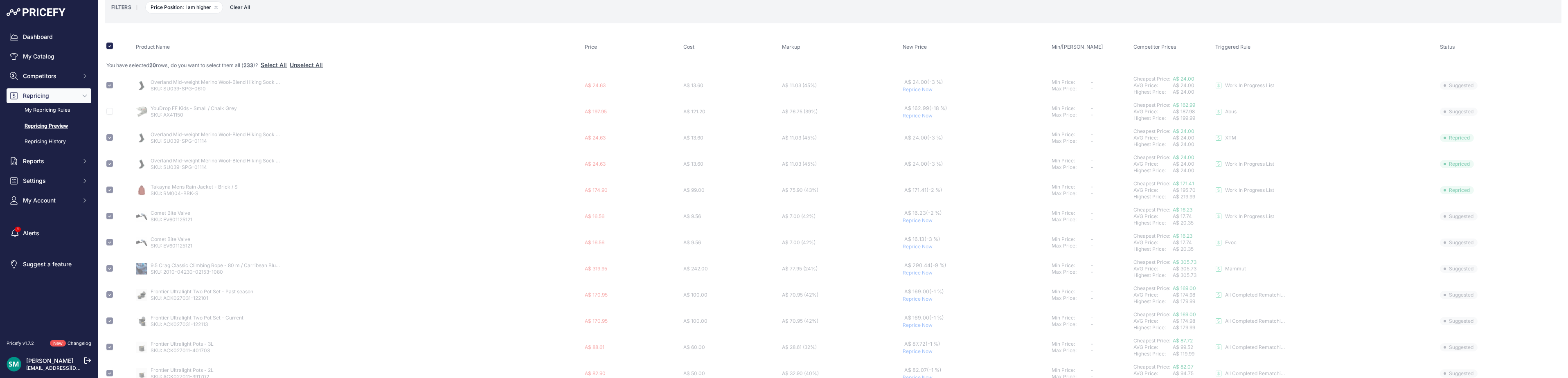
scroll to position [82, 0]
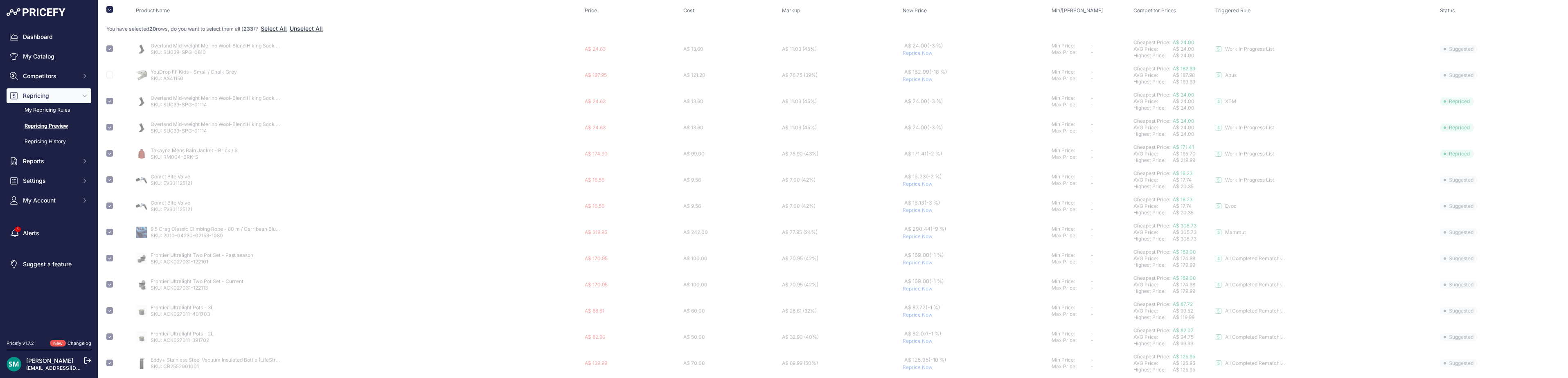
checkbox input "false"
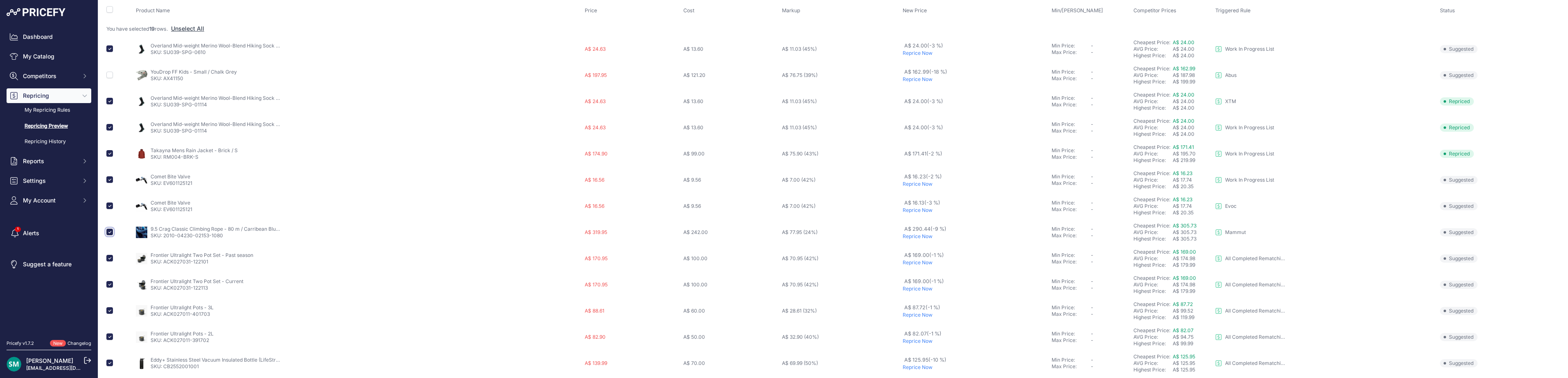
click at [108, 233] on input "checkbox" at bounding box center [110, 232] width 7 height 7
checkbox input "false"
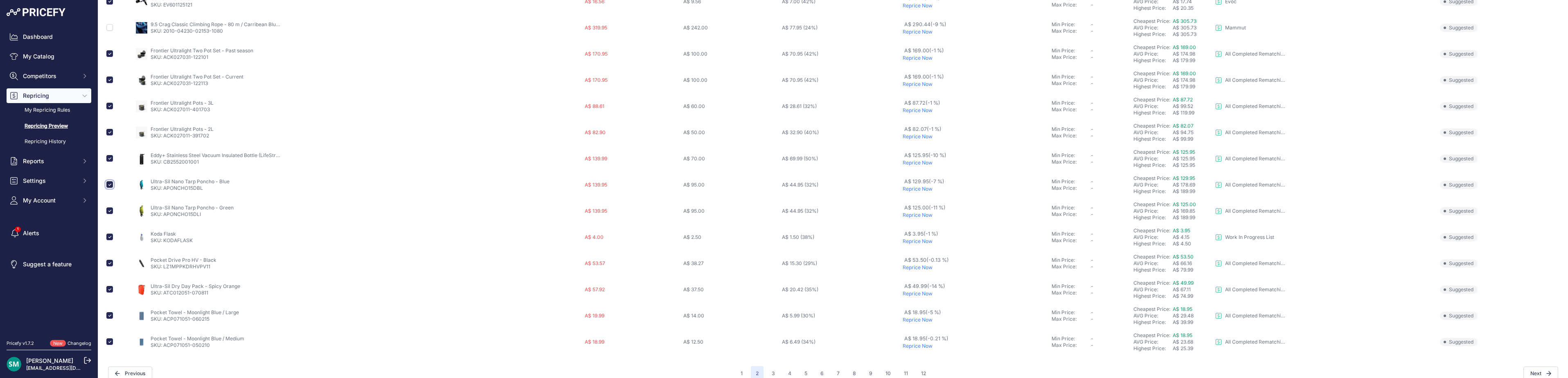
click at [109, 186] on input "checkbox" at bounding box center [110, 184] width 7 height 7
checkbox input "false"
click at [110, 159] on input "checkbox" at bounding box center [110, 158] width 7 height 7
checkbox input "false"
click at [108, 212] on input "checkbox" at bounding box center [110, 211] width 7 height 7
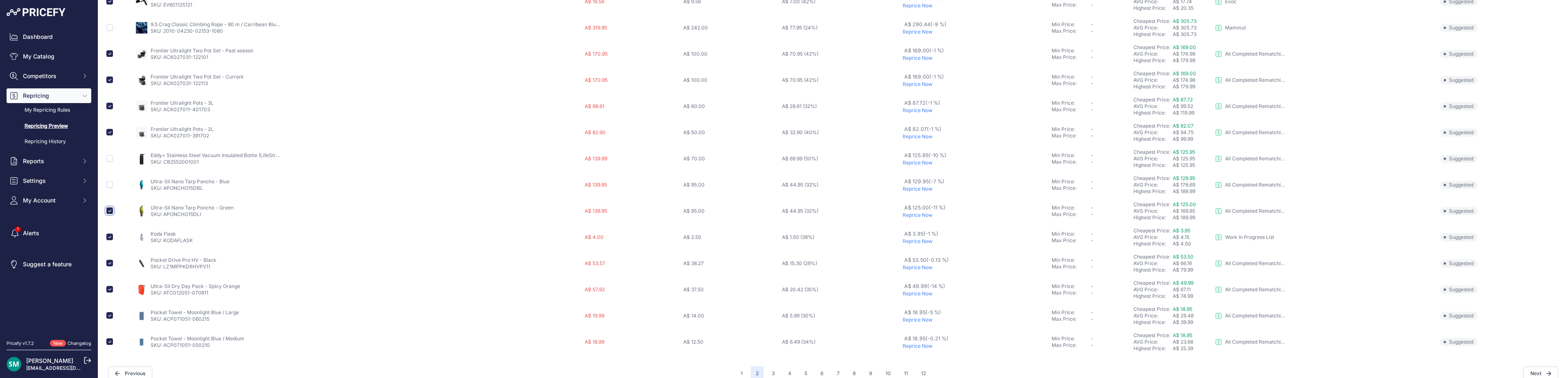
checkbox input "false"
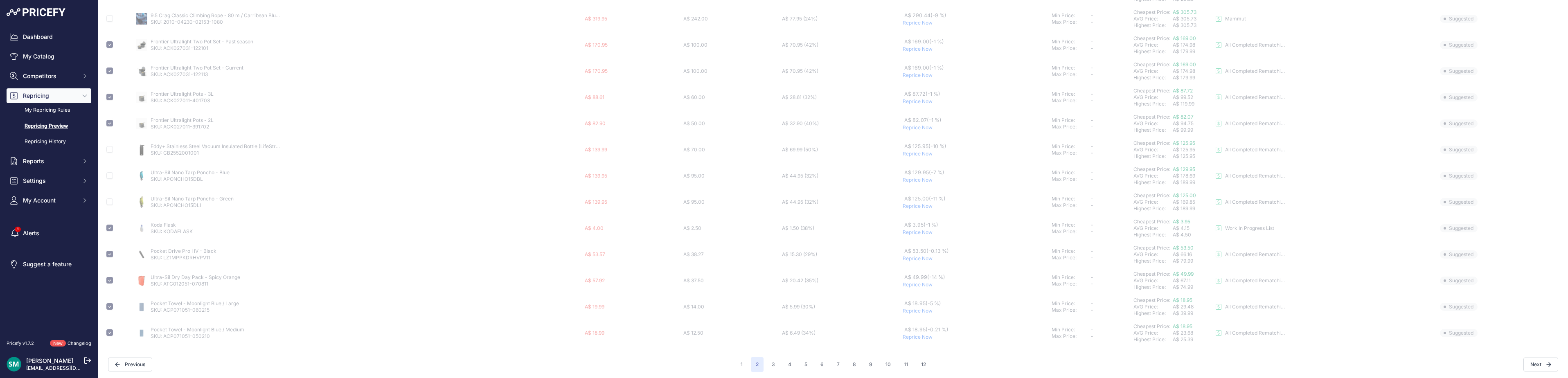
scroll to position [298, 0]
click at [108, 279] on input "checkbox" at bounding box center [110, 278] width 7 height 7
checkbox input "false"
drag, startPoint x: 107, startPoint y: 304, endPoint x: 113, endPoint y: 318, distance: 15.2
click at [107, 305] on input "checkbox" at bounding box center [110, 304] width 7 height 7
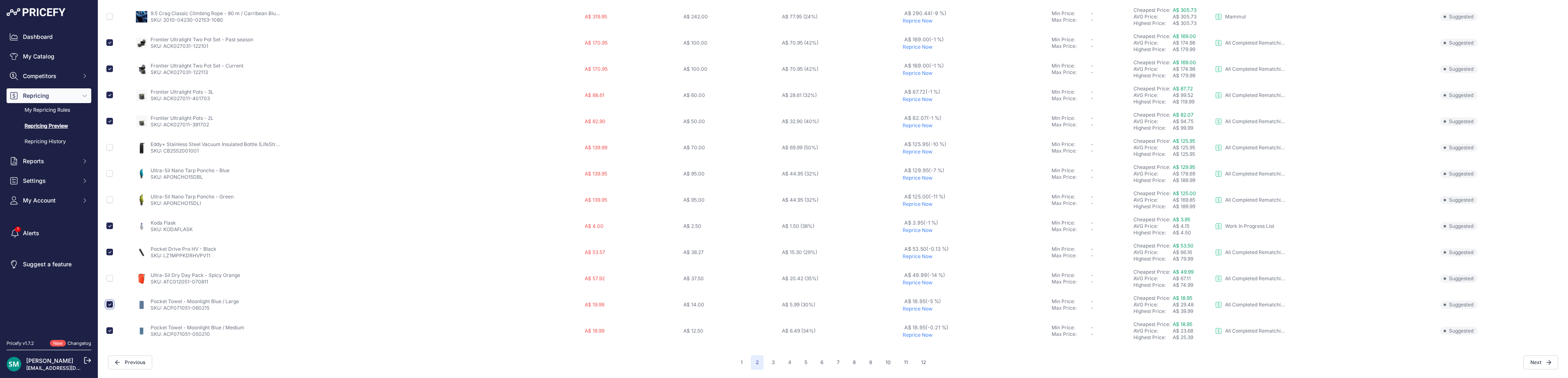
checkbox input "false"
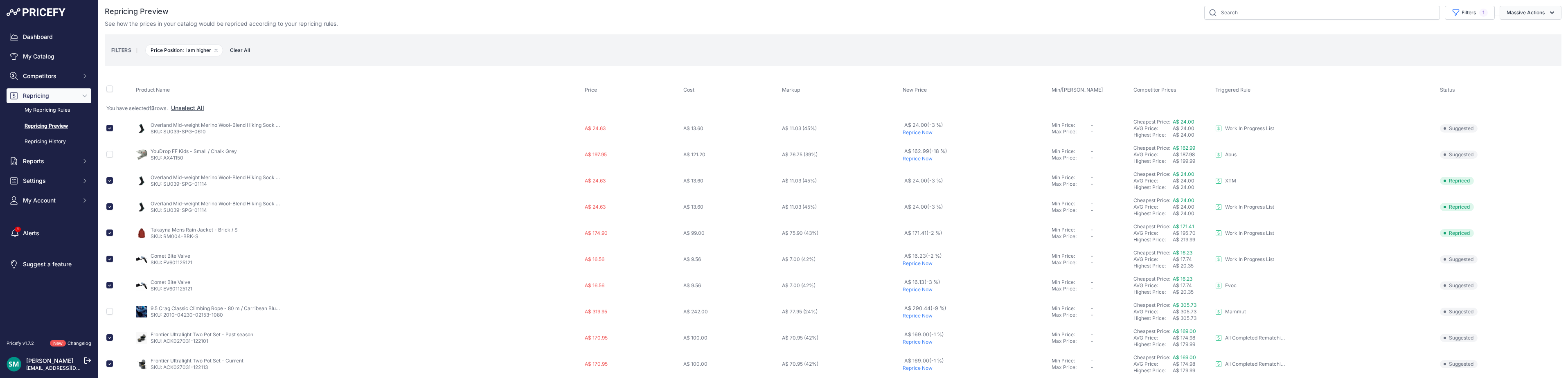
scroll to position [0, 0]
click at [1538, 15] on button "Massive Actions" at bounding box center [1531, 15] width 62 height 14
click at [1525, 37] on span "Reprice Now" at bounding box center [1519, 33] width 34 height 7
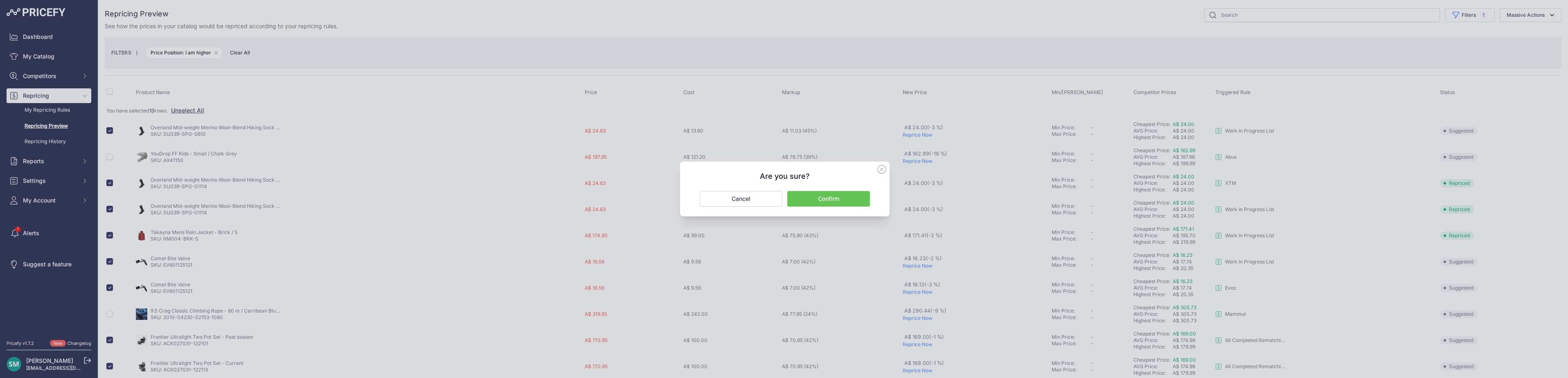
click at [802, 195] on button "Confirm" at bounding box center [828, 199] width 83 height 16
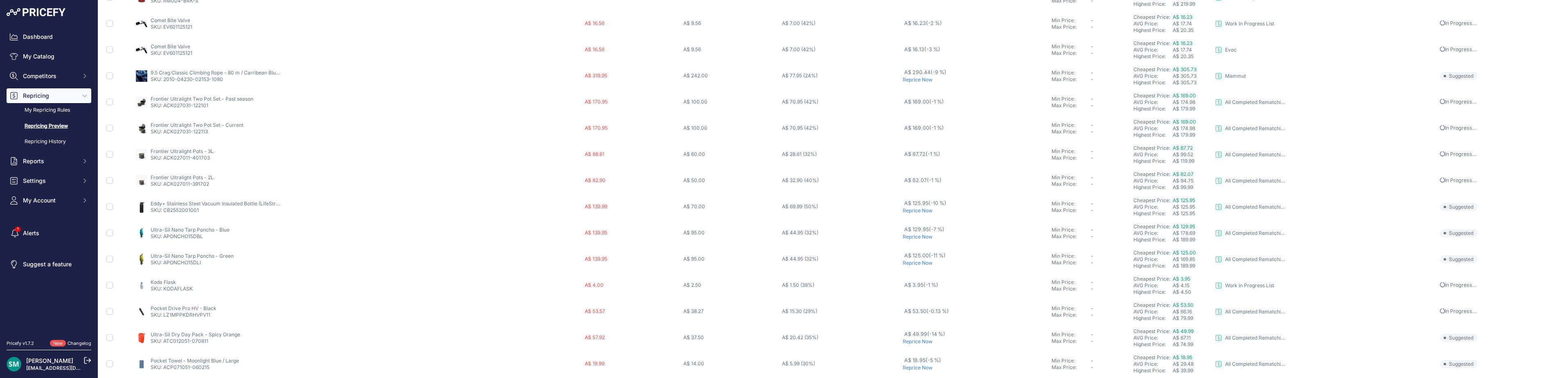
scroll to position [268, 0]
drag, startPoint x: 167, startPoint y: 185, endPoint x: 912, endPoint y: 187, distance: 745.0
drag, startPoint x: 912, startPoint y: 187, endPoint x: 1185, endPoint y: 176, distance: 273.2
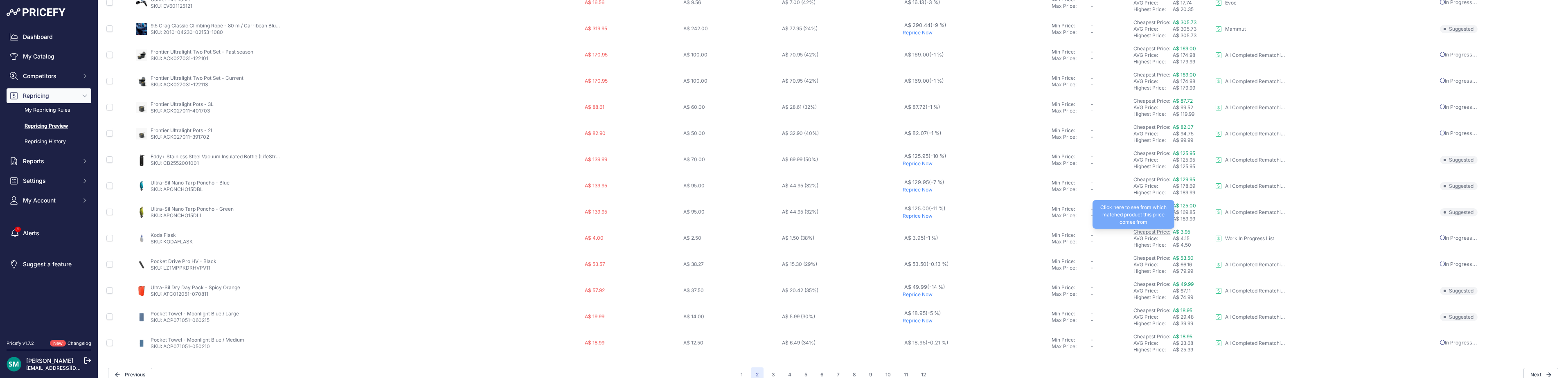
scroll to position [283, 0]
click at [108, 174] on input "checkbox" at bounding box center [110, 173] width 7 height 7
checkbox input "true"
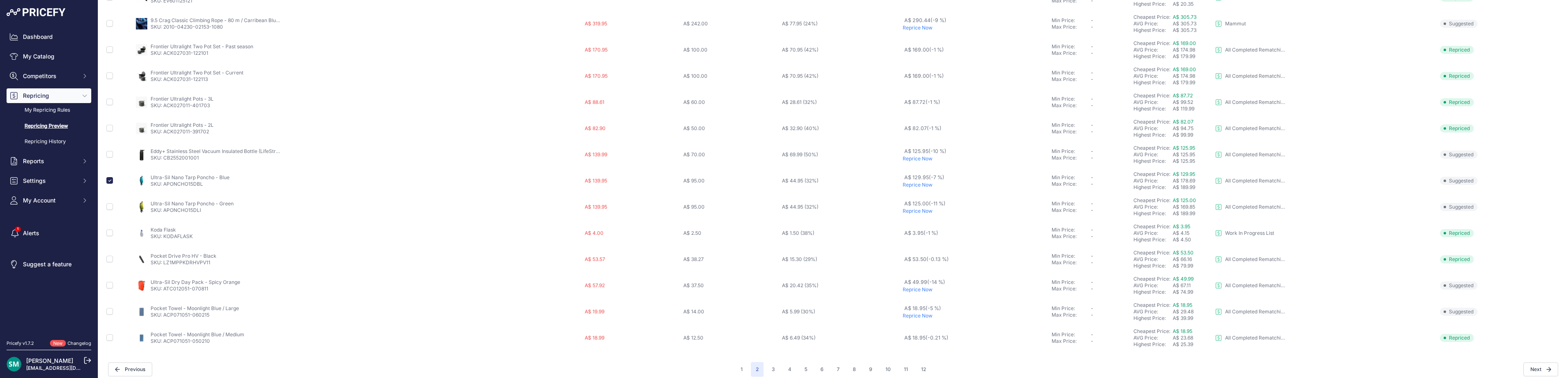
scroll to position [298, 0]
drag, startPoint x: 112, startPoint y: 147, endPoint x: 111, endPoint y: 153, distance: 6.1
click at [112, 148] on input "checkbox" at bounding box center [110, 147] width 7 height 7
checkbox input "true"
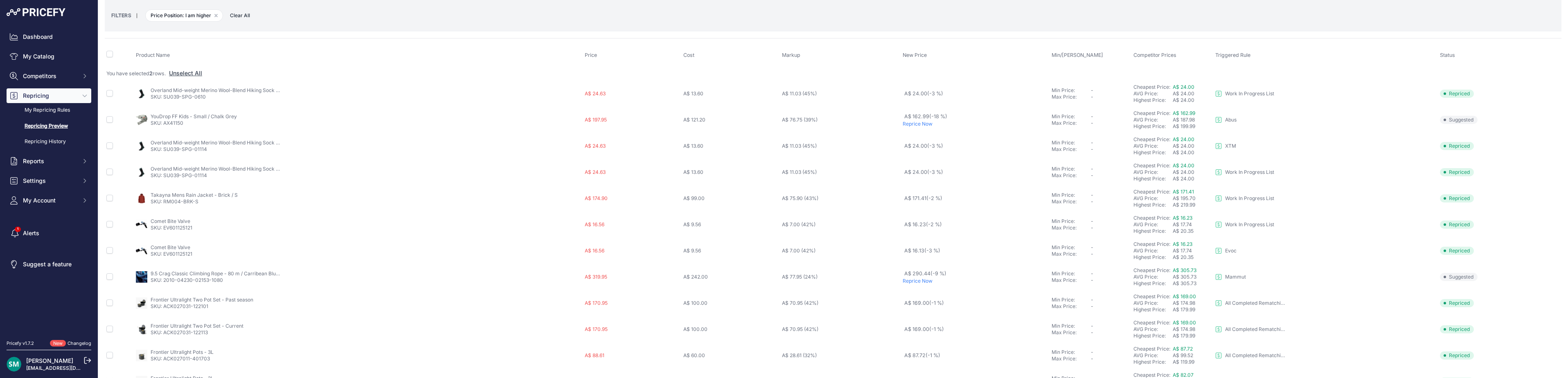
scroll to position [0, 0]
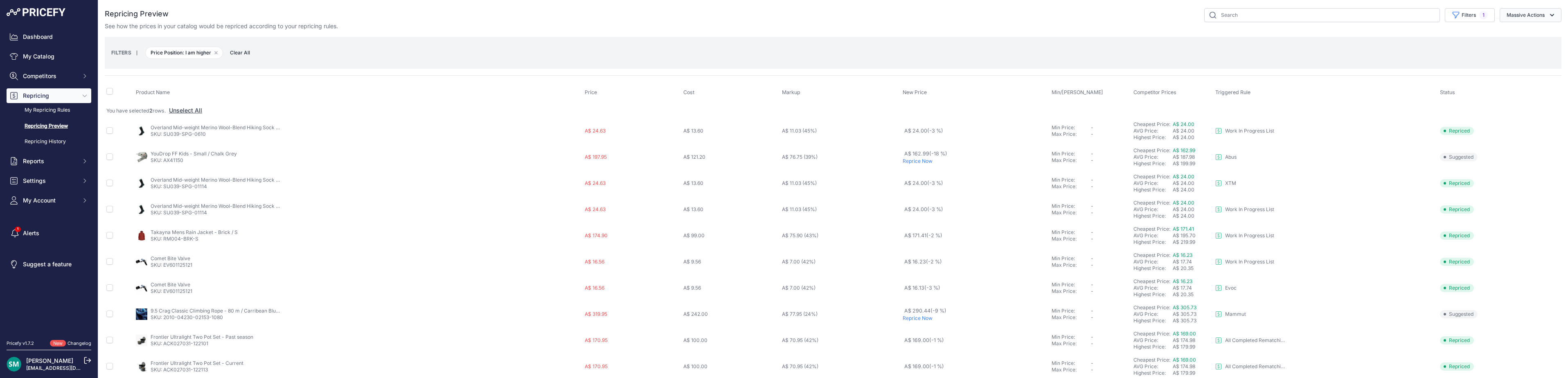
drag, startPoint x: 1510, startPoint y: 17, endPoint x: 1521, endPoint y: 34, distance: 20.2
click at [1511, 18] on button "Massive Actions" at bounding box center [1531, 15] width 62 height 14
click at [1524, 38] on button "Reprice Now" at bounding box center [1529, 34] width 66 height 15
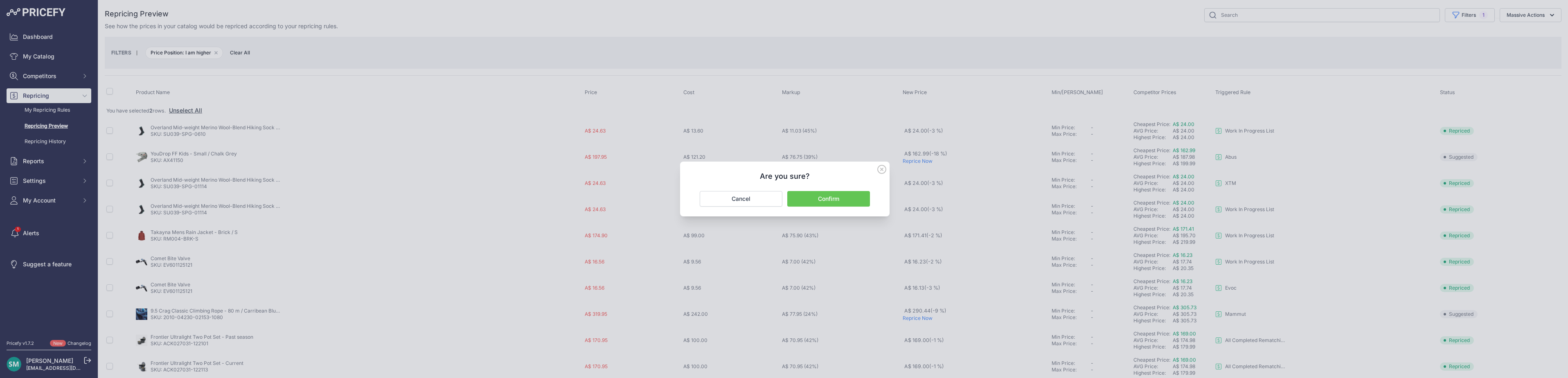
click at [822, 201] on button "Confirm" at bounding box center [828, 199] width 83 height 16
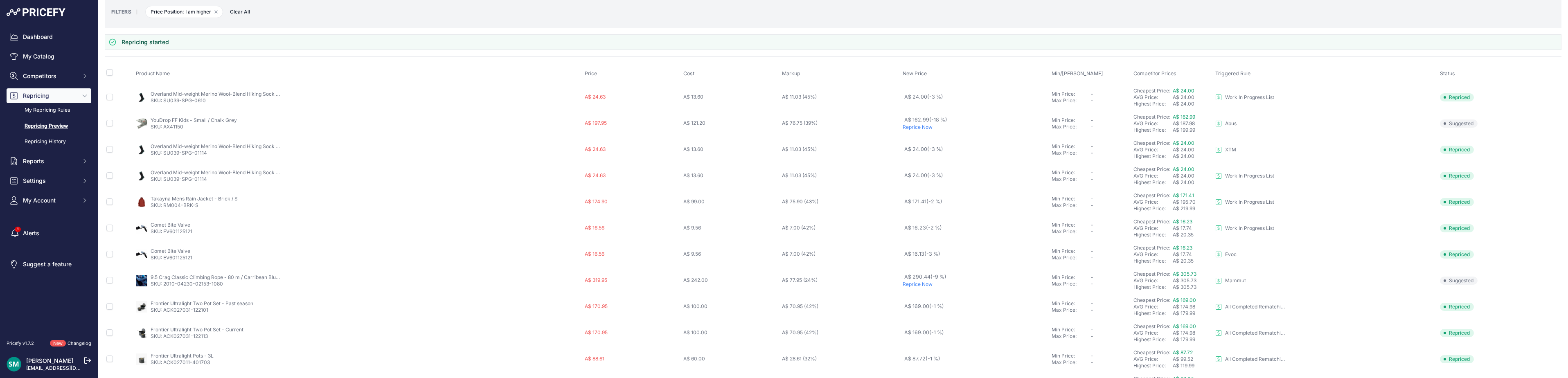
scroll to position [305, 0]
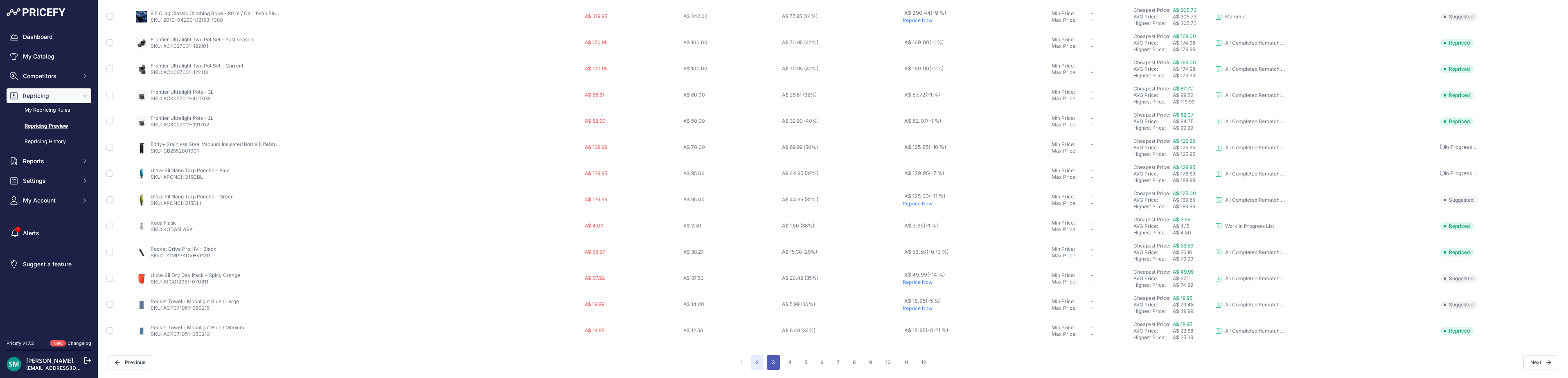
click at [771, 359] on button "3" at bounding box center [774, 362] width 13 height 15
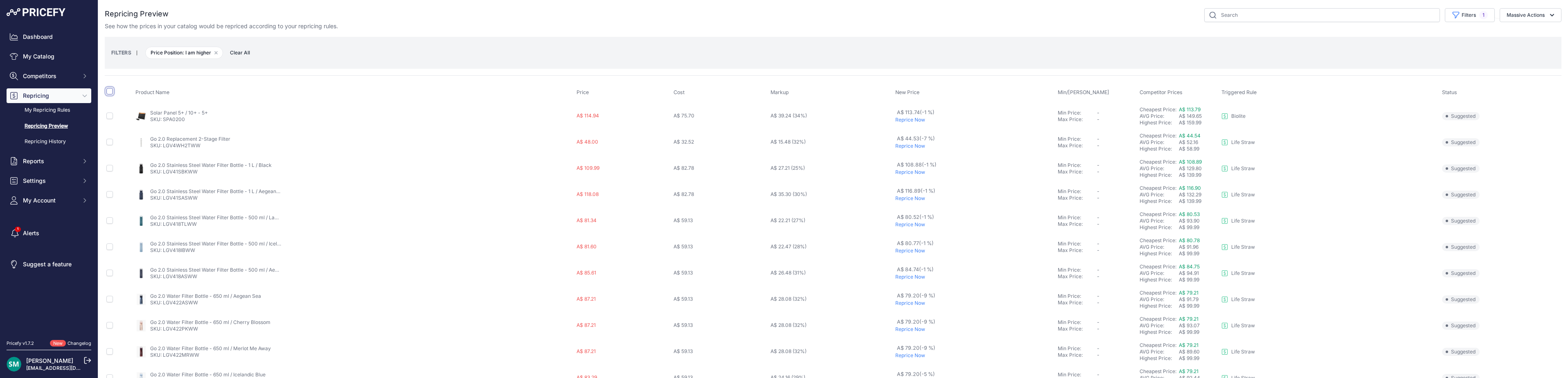
drag, startPoint x: 111, startPoint y: 92, endPoint x: 118, endPoint y: 100, distance: 10.6
click at [111, 93] on input "checkbox" at bounding box center [110, 91] width 7 height 7
checkbox input "true"
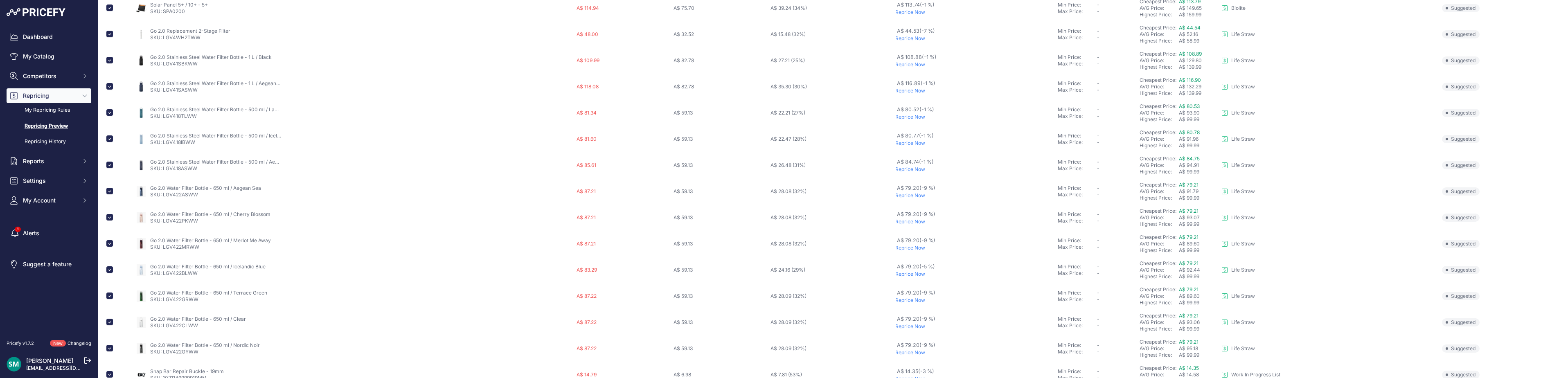
scroll to position [82, 0]
click at [109, 74] on input "checkbox" at bounding box center [110, 75] width 7 height 7
checkbox input "false"
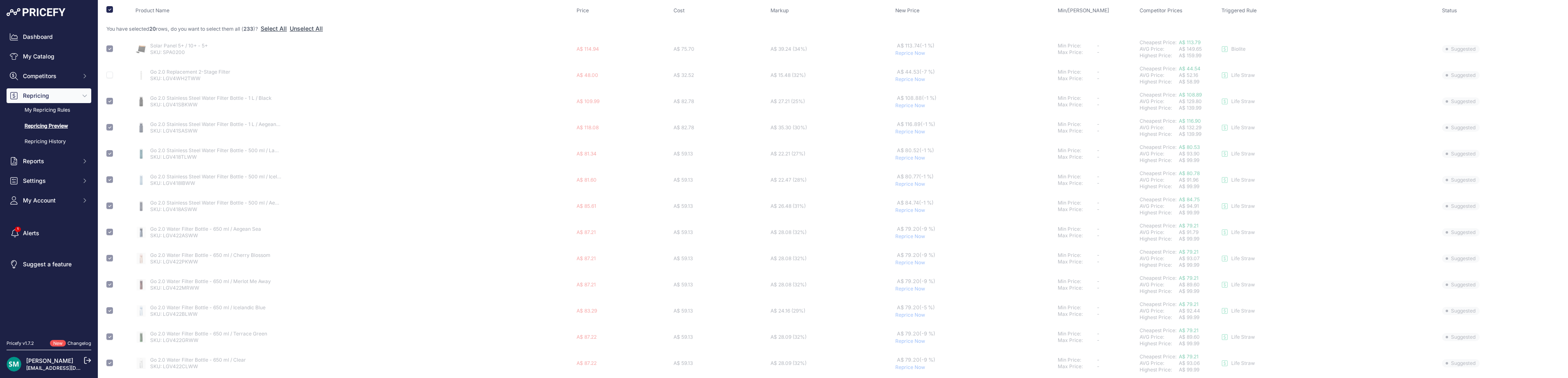
scroll to position [164, 0]
checkbox input "false"
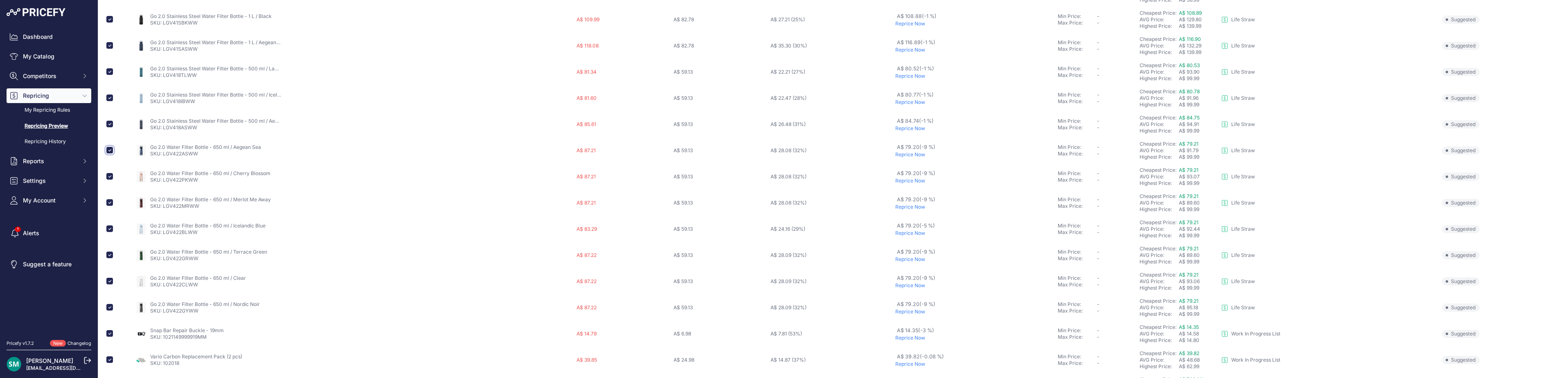
click at [111, 151] on input "checkbox" at bounding box center [110, 150] width 7 height 7
checkbox input "false"
click at [111, 177] on input "checkbox" at bounding box center [110, 176] width 7 height 7
checkbox input "false"
click at [110, 204] on input "checkbox" at bounding box center [110, 202] width 7 height 7
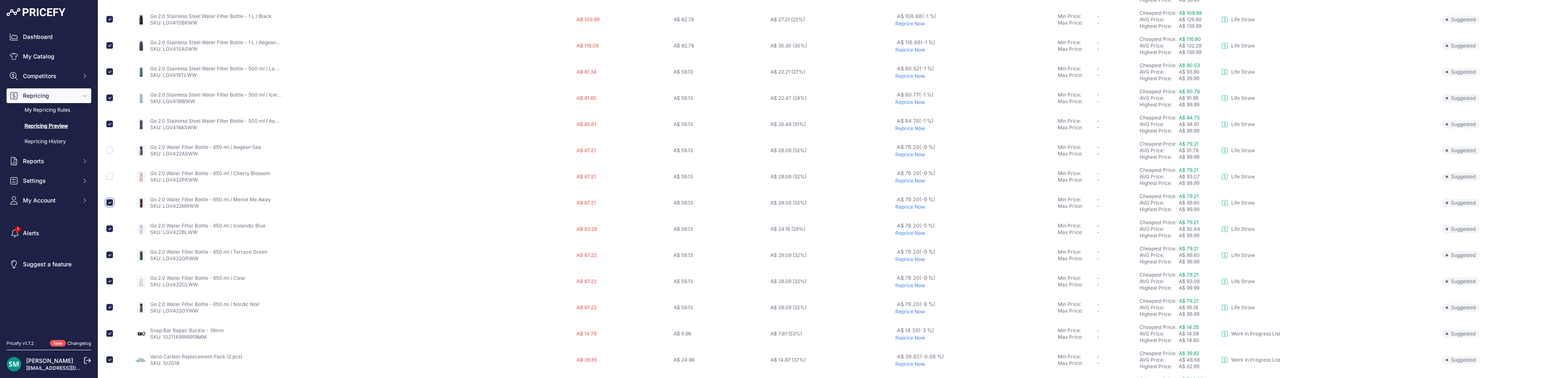
checkbox input "false"
click at [107, 231] on input "checkbox" at bounding box center [110, 228] width 7 height 7
checkbox input "false"
click at [111, 258] on input "checkbox" at bounding box center [110, 254] width 7 height 7
checkbox input "false"
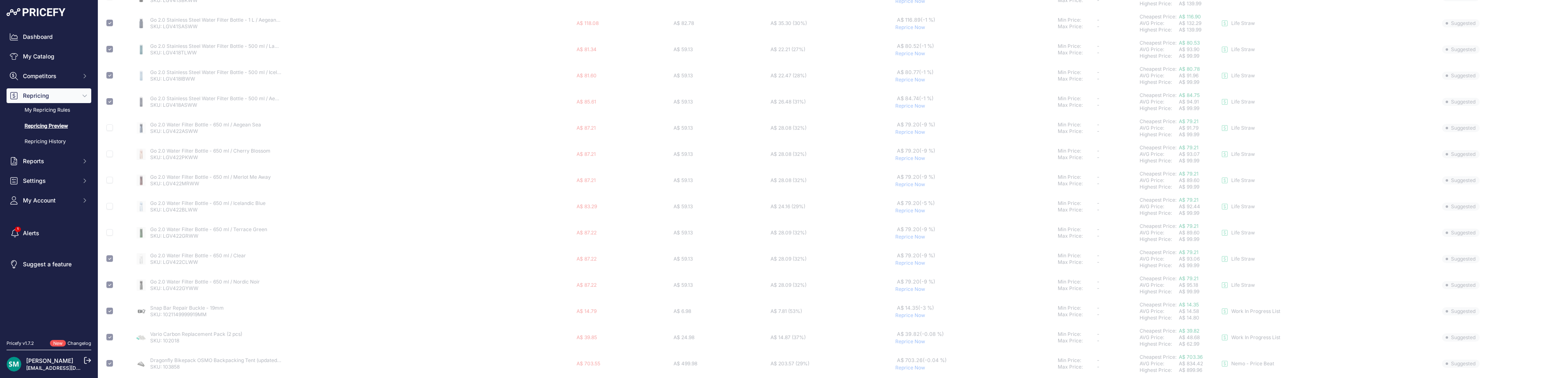
scroll to position [205, 0]
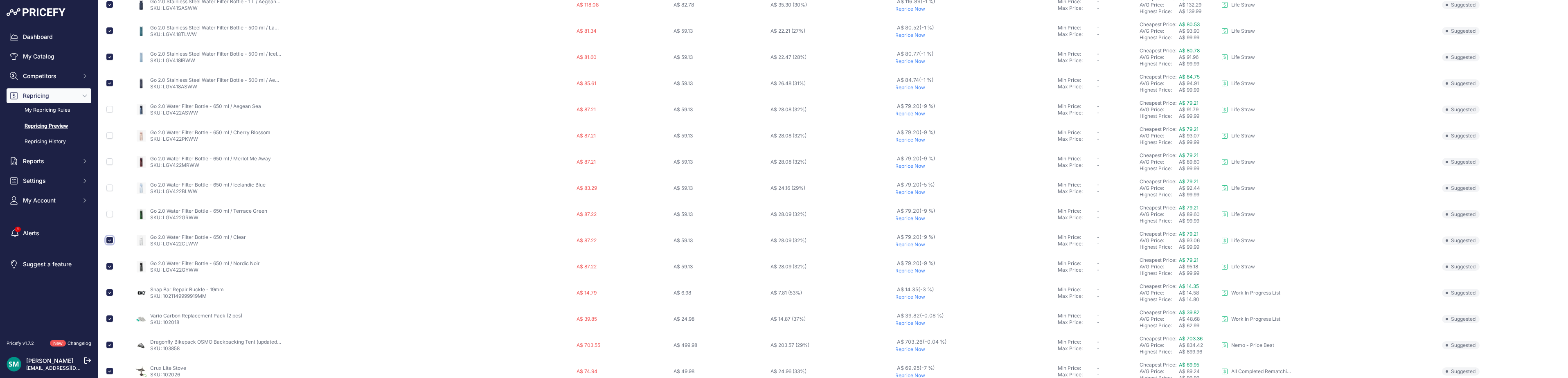
click at [111, 239] on input "checkbox" at bounding box center [110, 240] width 7 height 7
checkbox input "false"
click at [107, 266] on input "checkbox" at bounding box center [110, 266] width 7 height 7
checkbox input "false"
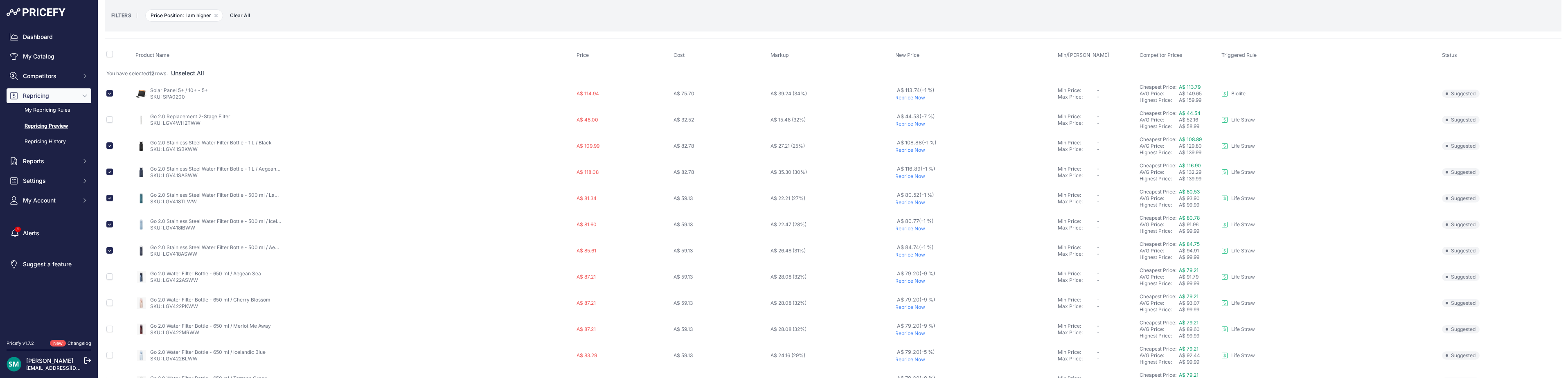
scroll to position [0, 0]
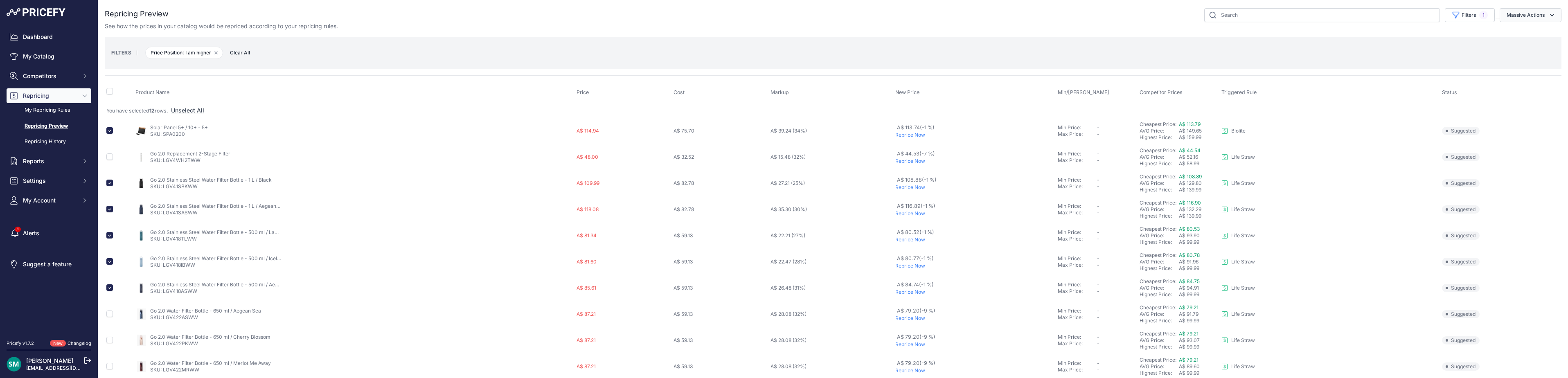
click at [1522, 13] on button "Massive Actions" at bounding box center [1531, 15] width 62 height 14
click at [1533, 39] on button "Reprice Now" at bounding box center [1529, 34] width 66 height 15
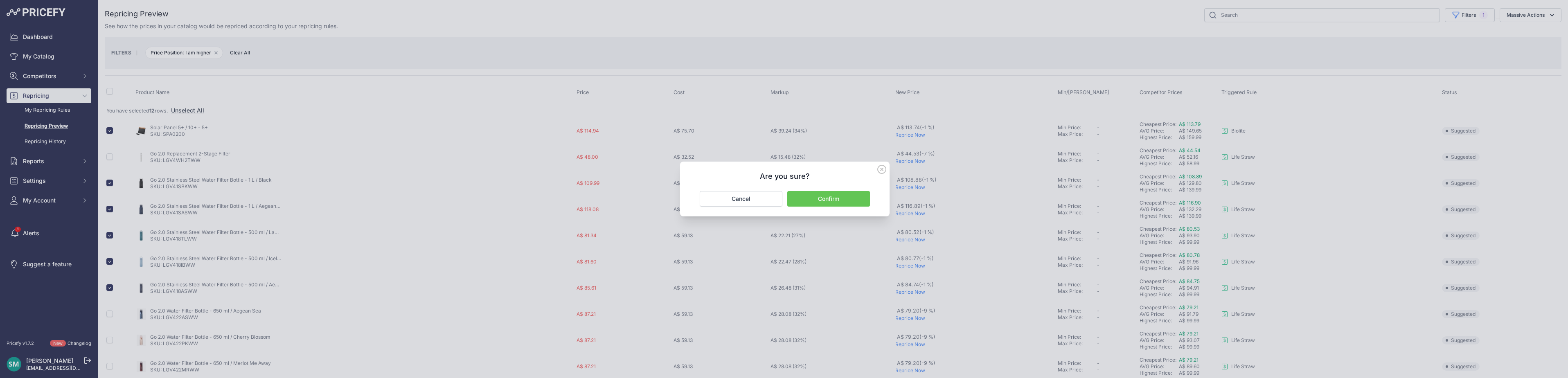
click at [849, 200] on button "Confirm" at bounding box center [828, 199] width 83 height 16
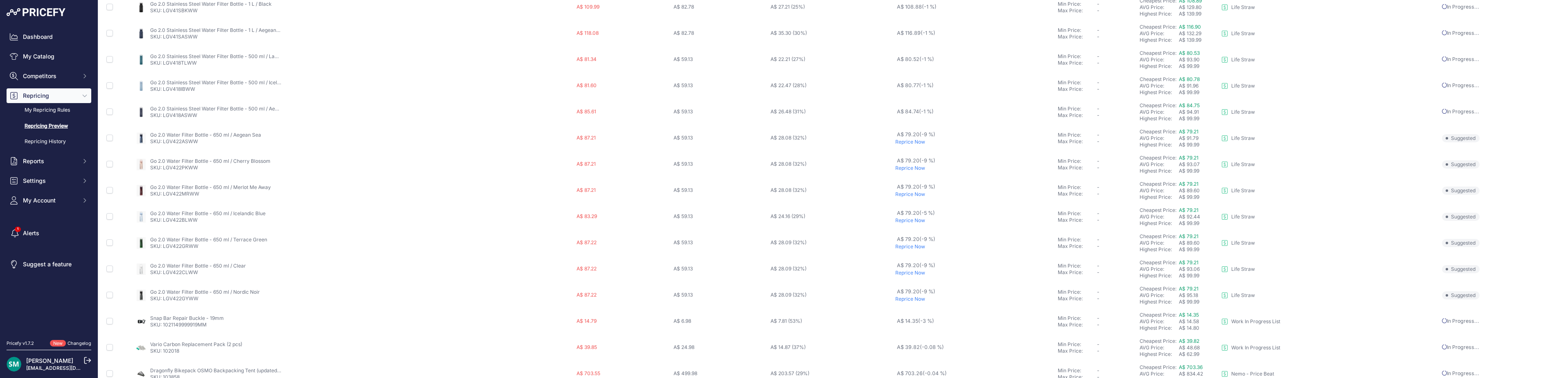
scroll to position [182, 0]
drag, startPoint x: 206, startPoint y: 197, endPoint x: 164, endPoint y: 198, distance: 42.0
click at [164, 198] on p "SKU: LGV422MRWW" at bounding box center [211, 195] width 121 height 7
copy link "LGV422MRWW"
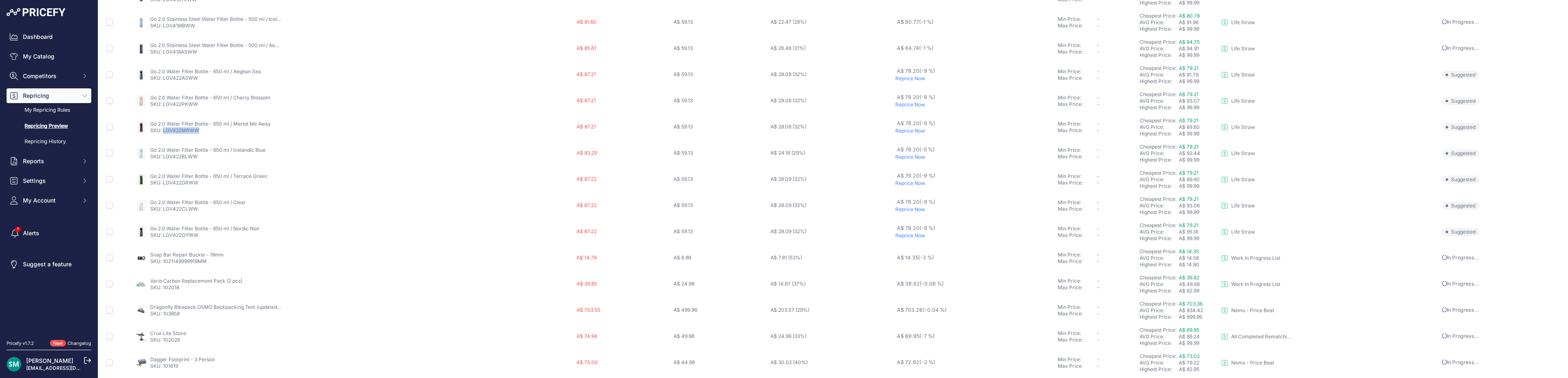
scroll to position [283, 0]
click at [783, 364] on button "4" at bounding box center [790, 362] width 13 height 15
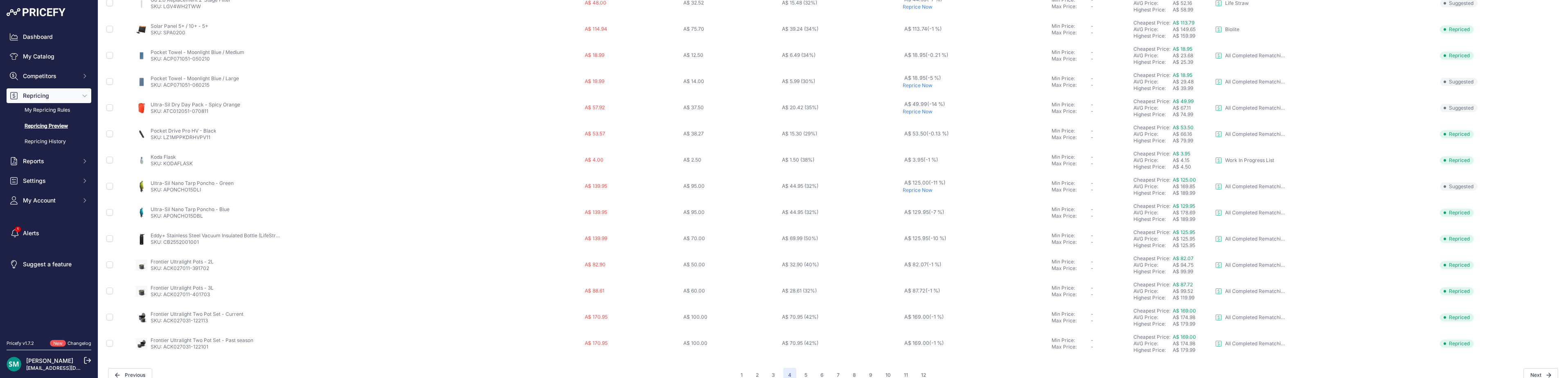
scroll to position [283, 0]
click at [909, 99] on p "Reprice Now" at bounding box center [975, 99] width 145 height 7
click at [800, 366] on button "5" at bounding box center [806, 362] width 13 height 15
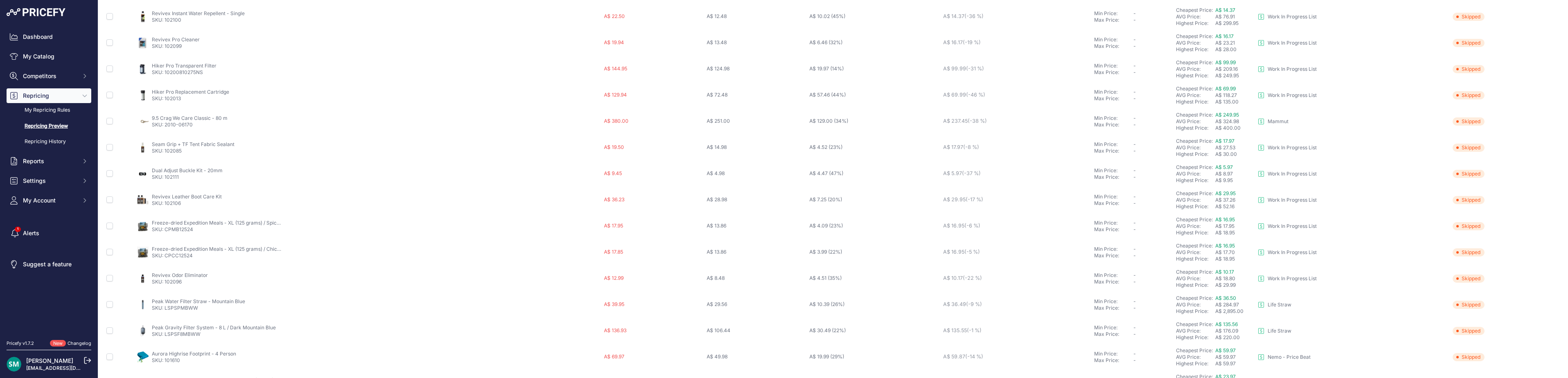
scroll to position [283, 0]
click at [825, 364] on button "6" at bounding box center [822, 362] width 13 height 15
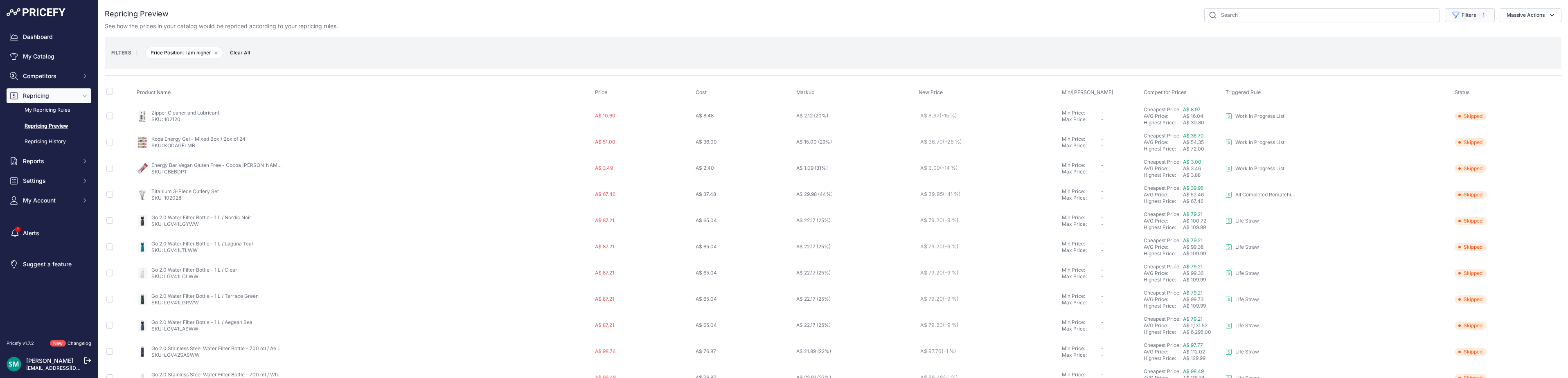
click at [1468, 15] on button "Filters 1" at bounding box center [1470, 15] width 50 height 14
click at [1440, 124] on div "Price Position Select an option I am higher Same price I am lower" at bounding box center [1449, 110] width 92 height 30
click at [1450, 117] on select "Select an option I am higher Same price I am lower" at bounding box center [1449, 114] width 79 height 14
select select "0"
click at [1410, 108] on select "Select an option I am higher Same price I am lower" at bounding box center [1449, 114] width 79 height 14
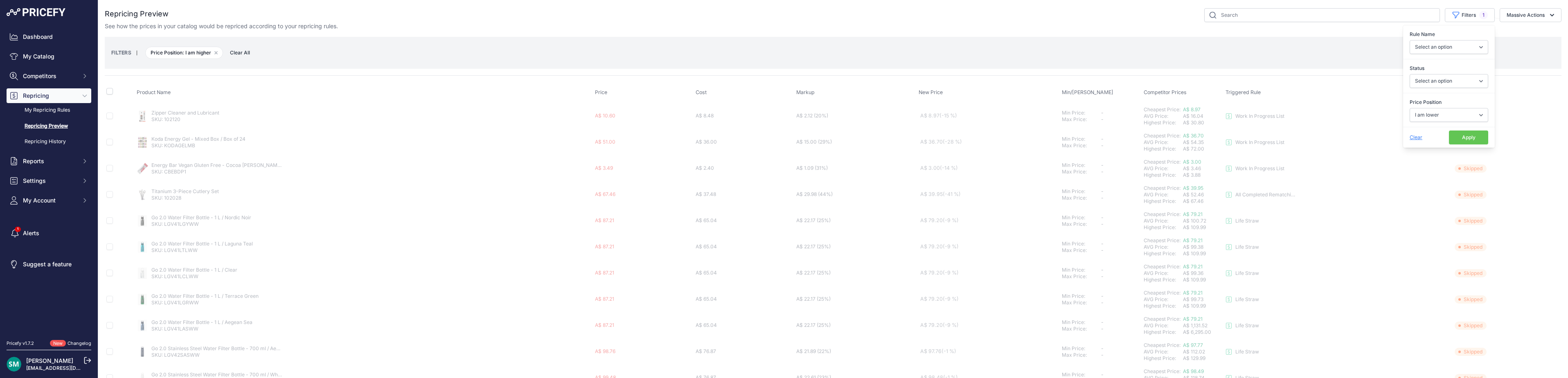
click at [1468, 134] on button "Apply" at bounding box center [1468, 137] width 40 height 14
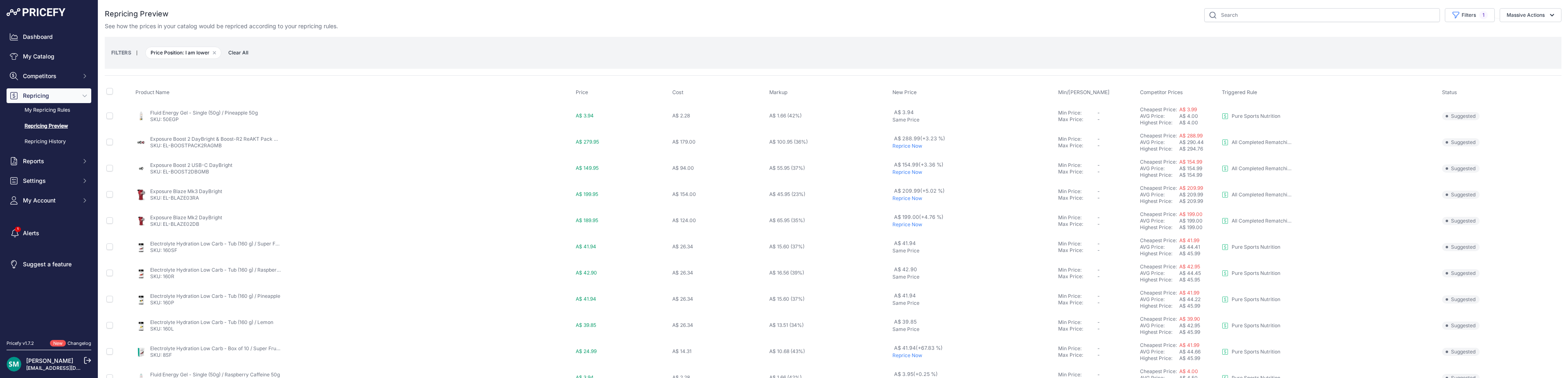
click at [911, 147] on p "Reprice Now" at bounding box center [973, 146] width 163 height 7
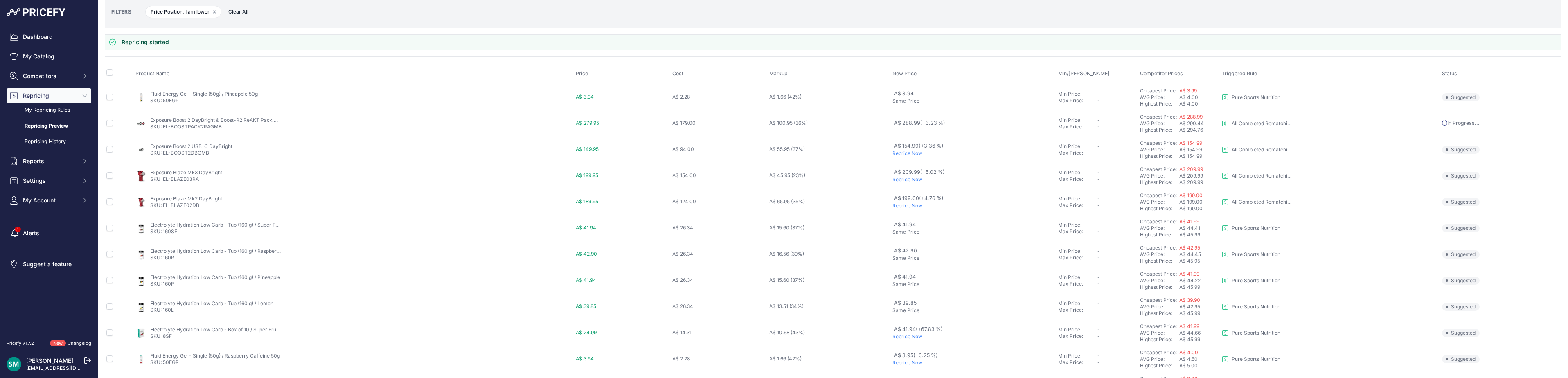
click at [912, 181] on p "Reprice Now" at bounding box center [973, 180] width 163 height 7
click at [908, 206] on p "Reprice Now" at bounding box center [973, 206] width 163 height 7
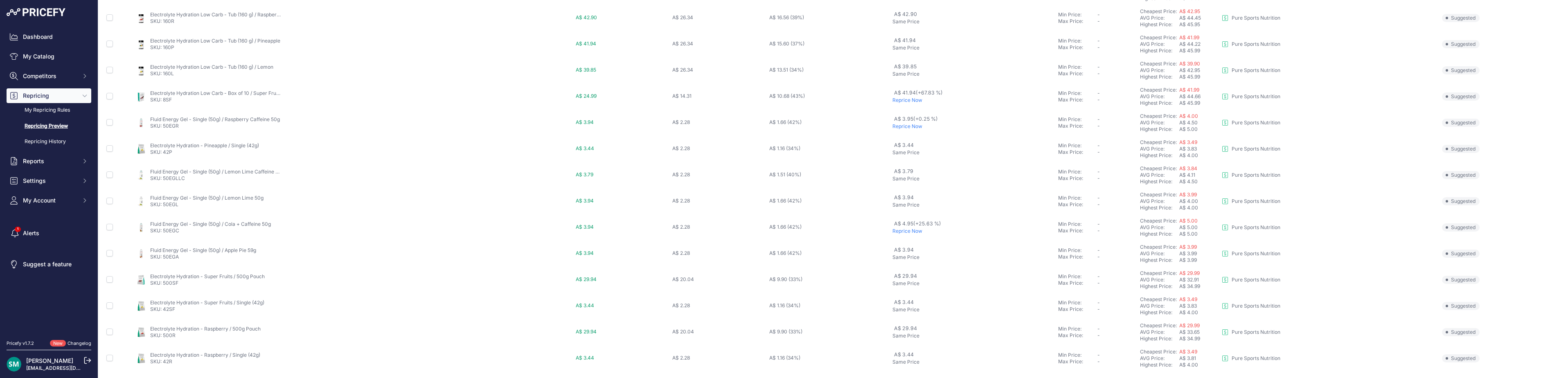
scroll to position [305, 0]
click at [749, 365] on button "2" at bounding box center [746, 362] width 13 height 15
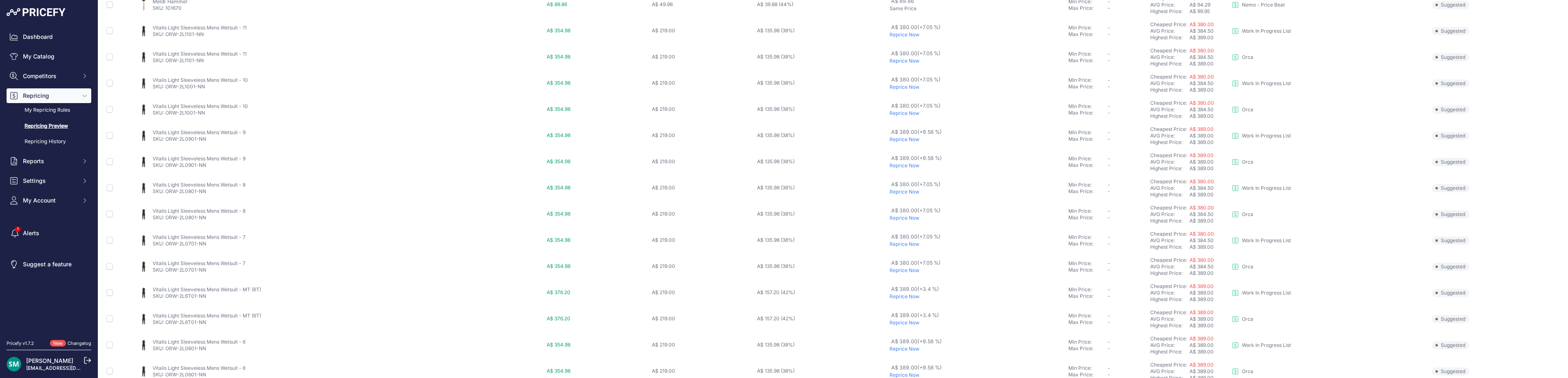
scroll to position [283, 0]
click at [763, 362] on button "3" at bounding box center [763, 362] width 13 height 15
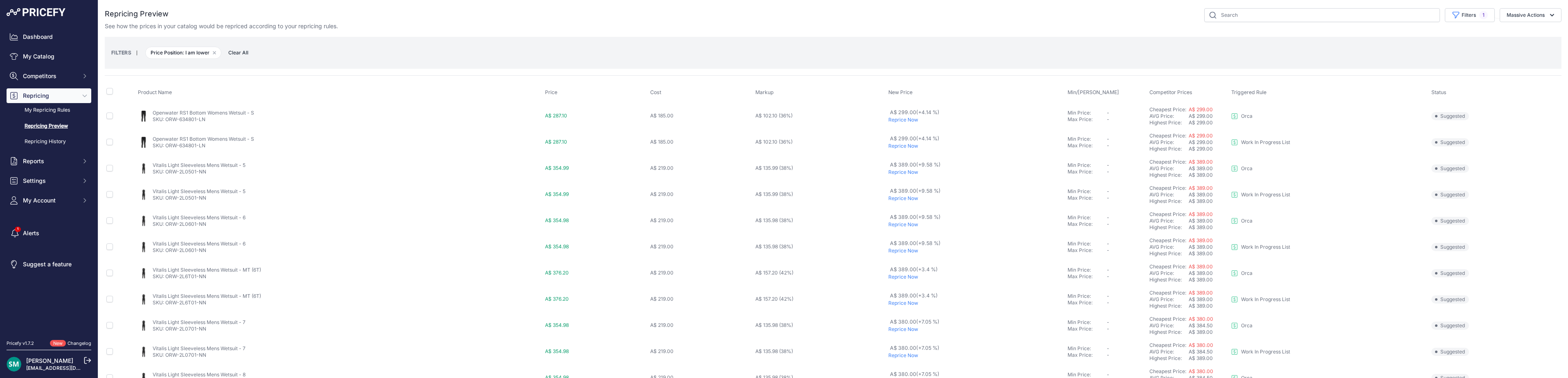
scroll to position [283, 0]
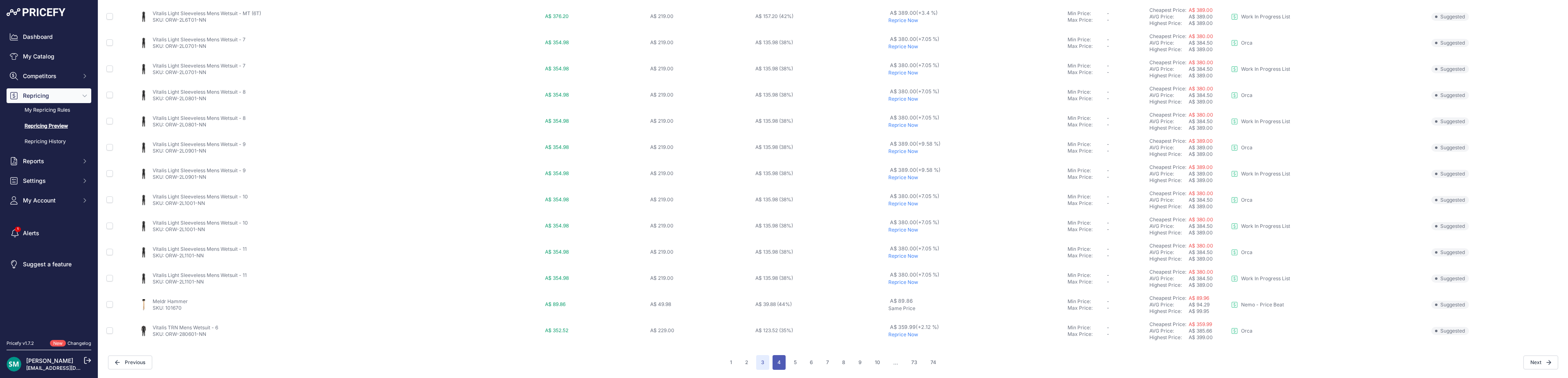
click at [775, 361] on button "4" at bounding box center [779, 362] width 13 height 15
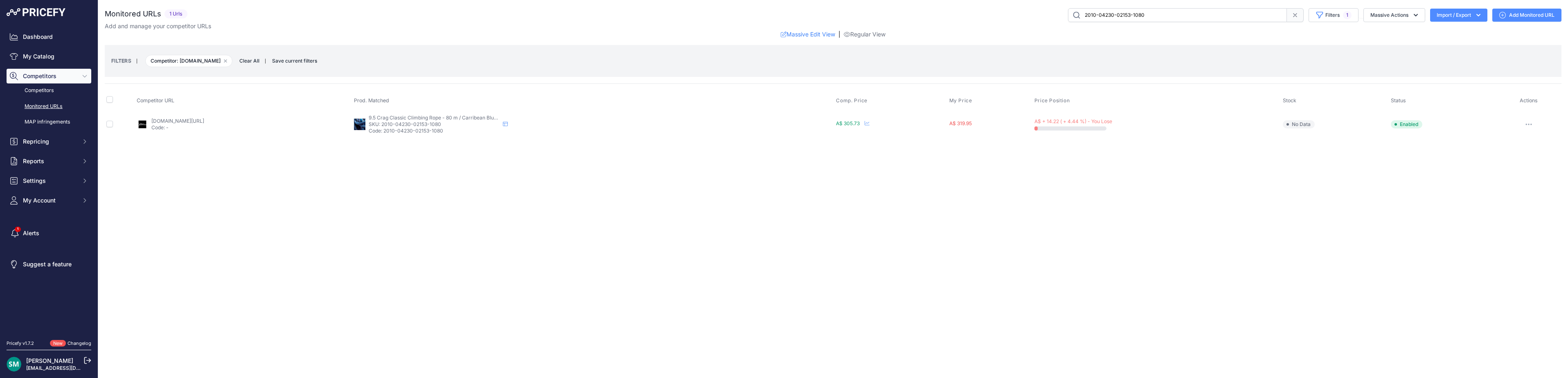
click at [1532, 125] on icon "button" at bounding box center [1528, 124] width 7 height 2
click at [1534, 245] on button "Delete" at bounding box center [1517, 247] width 83 height 13
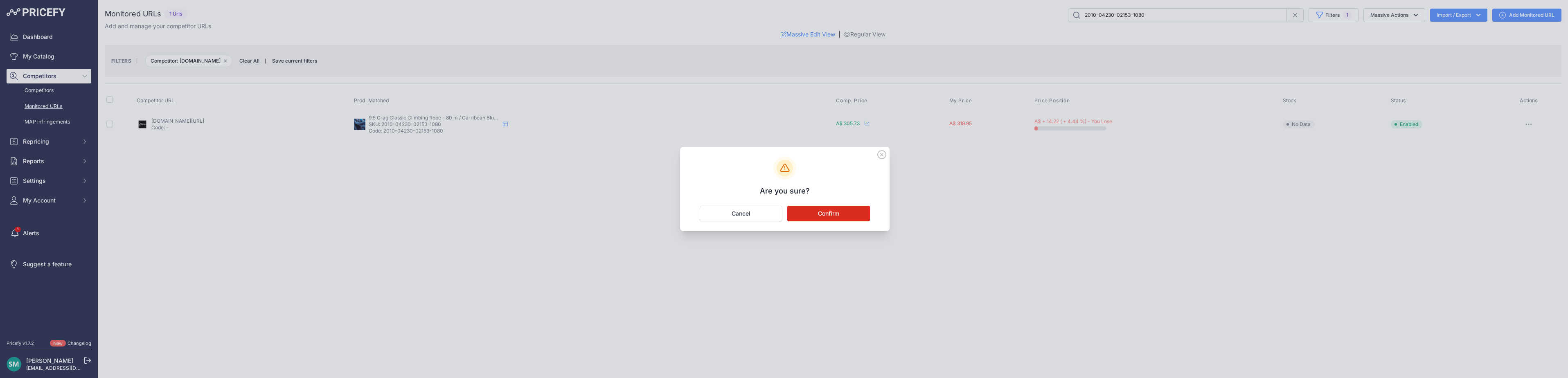
click at [812, 206] on button "Confirm" at bounding box center [828, 214] width 83 height 16
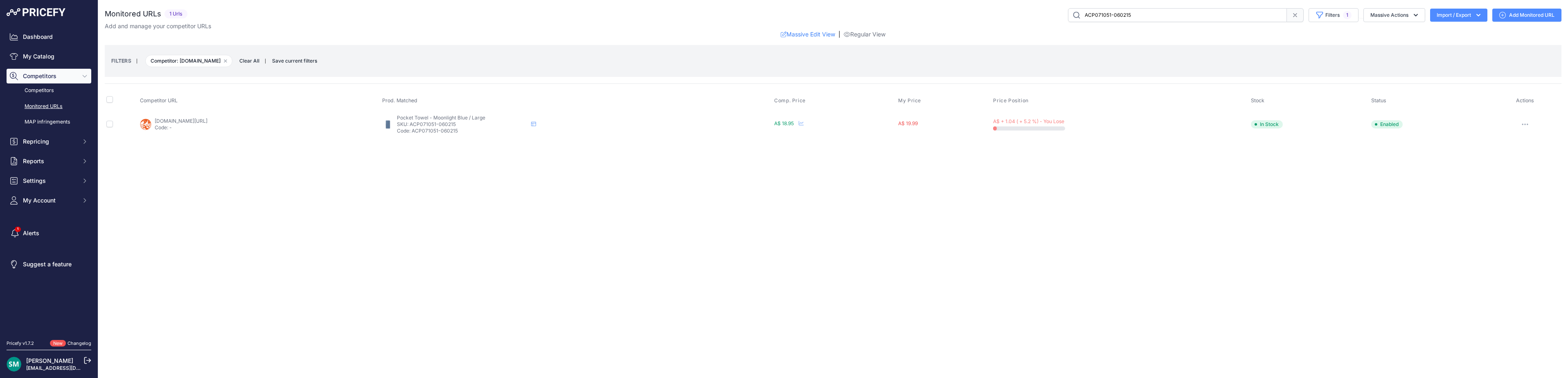
drag, startPoint x: 1526, startPoint y: 124, endPoint x: 1534, endPoint y: 142, distance: 19.7
click at [1526, 124] on icon "button" at bounding box center [1525, 124] width 7 height 2
drag, startPoint x: 1534, startPoint y: 192, endPoint x: 1535, endPoint y: 201, distance: 9.1
click at [1534, 192] on button "Disable" at bounding box center [1517, 194] width 83 height 13
drag, startPoint x: 181, startPoint y: 117, endPoint x: 164, endPoint y: 122, distance: 17.7
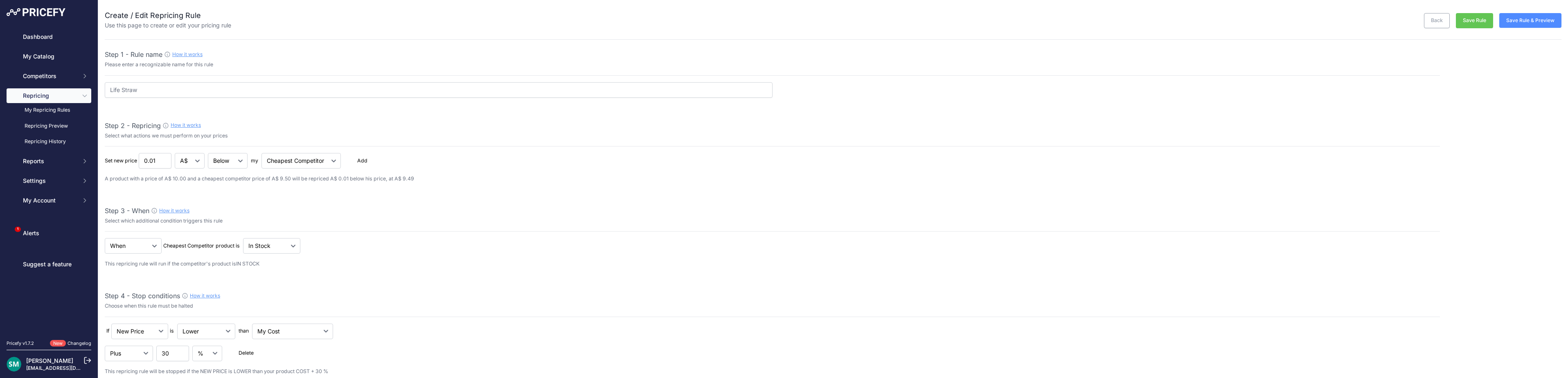
select select "7"
